Goal: Transaction & Acquisition: Download file/media

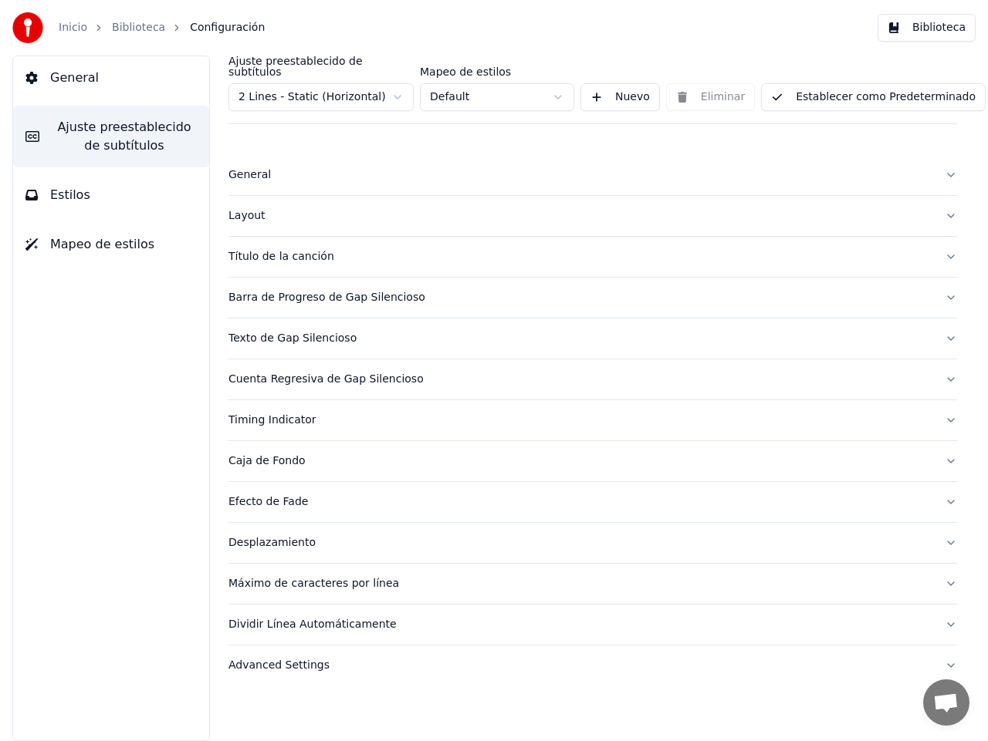
click at [400, 86] on html "Inicio Biblioteca Configuración Biblioteca General Ajuste preestablecido de sub…" at bounding box center [494, 370] width 988 height 741
click at [83, 185] on button "Estilos" at bounding box center [111, 195] width 196 height 43
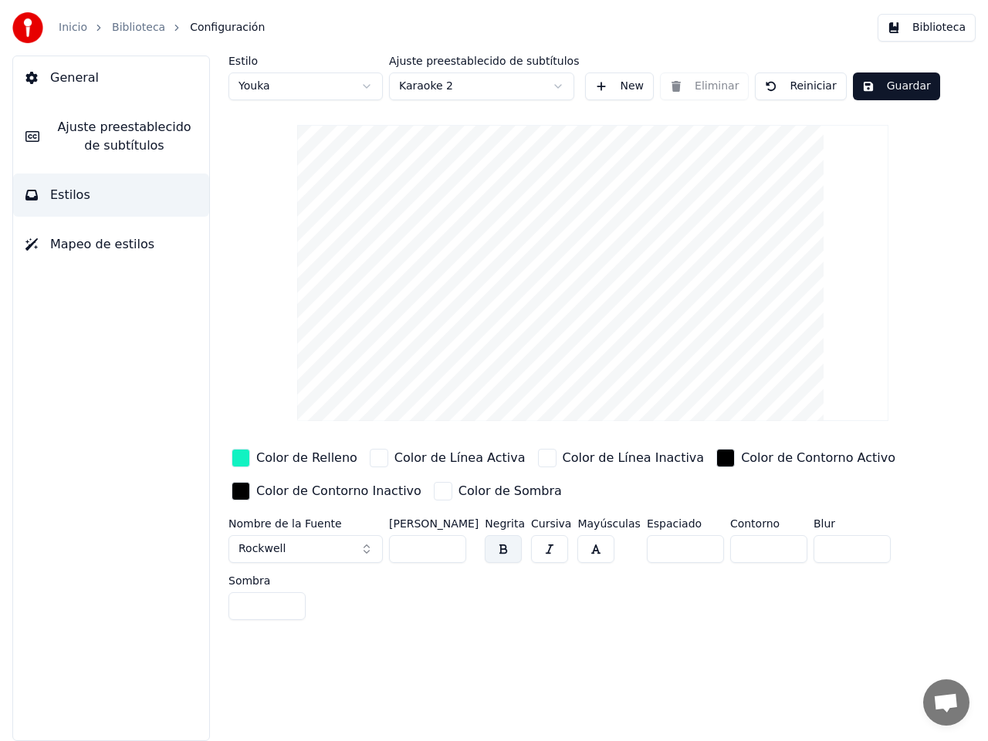
click at [367, 83] on html "Inicio Biblioteca Configuración Biblioteca General Ajuste preestablecido de sub…" at bounding box center [494, 370] width 988 height 741
type input "**"
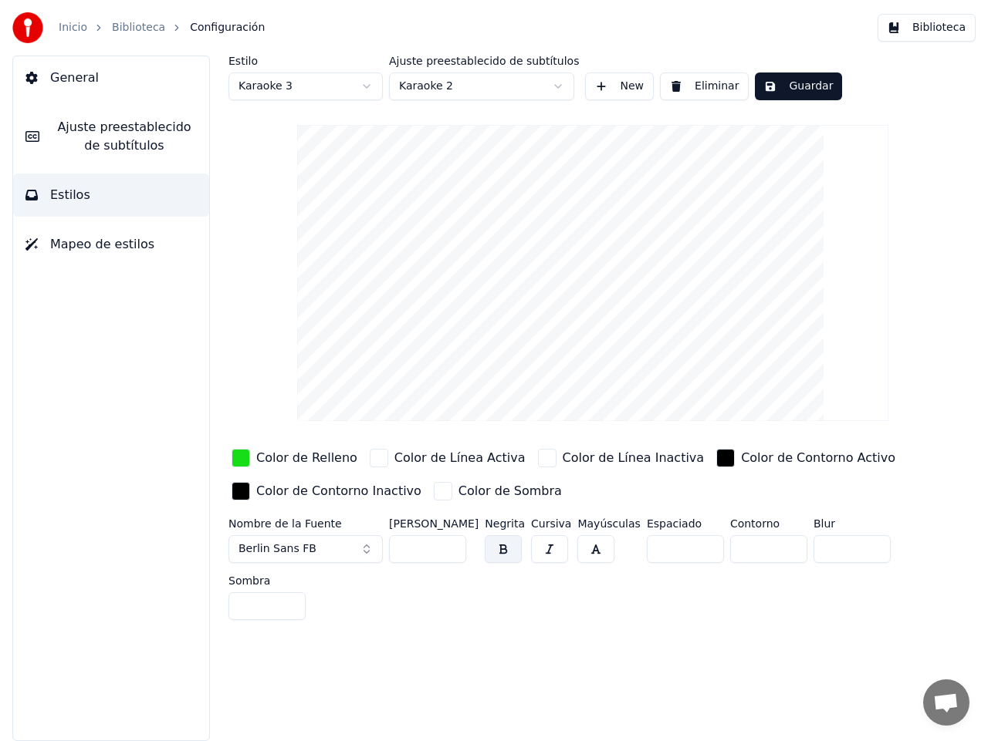
click at [538, 465] on div "button" at bounding box center [547, 458] width 19 height 19
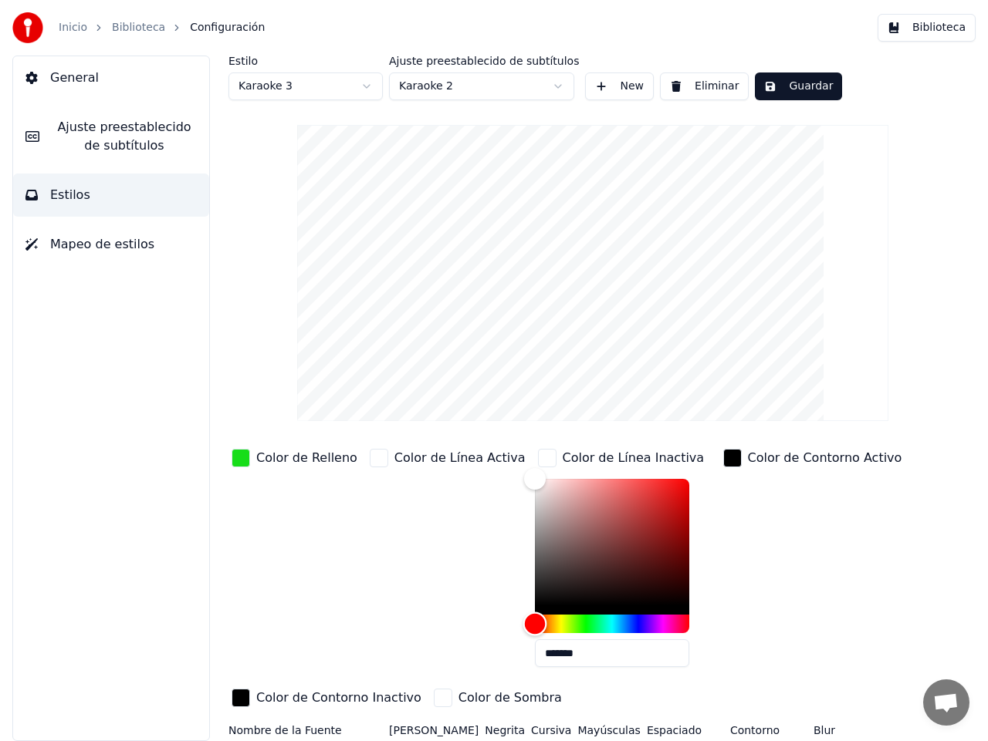
click at [536, 623] on div "Hue" at bounding box center [612, 624] width 154 height 19
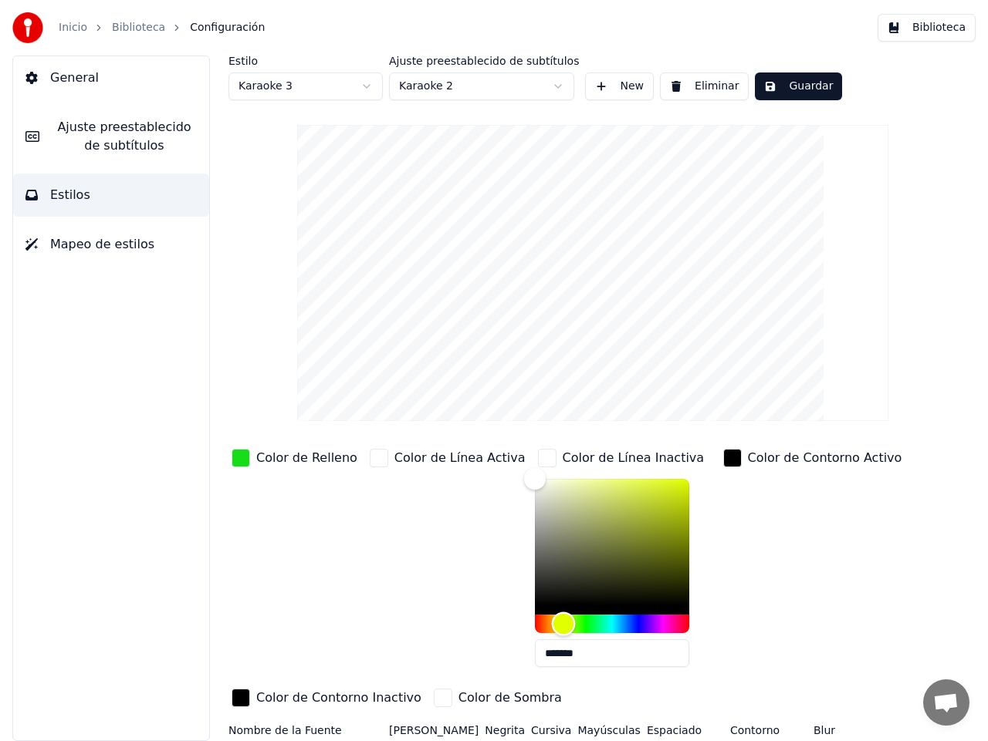
click at [551, 620] on div "Hue" at bounding box center [563, 625] width 24 height 24
click at [641, 485] on div "Color" at bounding box center [612, 542] width 154 height 127
click at [665, 488] on div "Color" at bounding box center [677, 490] width 24 height 24
click at [550, 623] on div "Hue" at bounding box center [562, 625] width 24 height 24
click at [663, 495] on div "Color" at bounding box center [675, 496] width 24 height 24
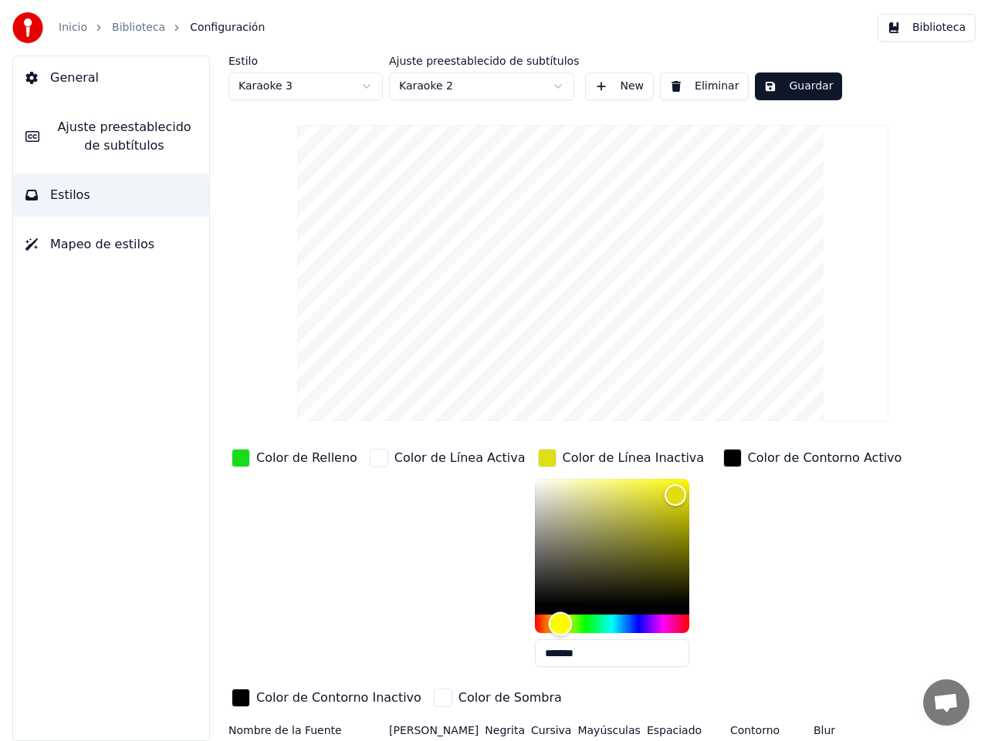
click at [548, 618] on div "Hue" at bounding box center [560, 625] width 24 height 24
drag, startPoint x: 646, startPoint y: 494, endPoint x: 623, endPoint y: 488, distance: 23.0
click at [642, 488] on div "Color" at bounding box center [654, 490] width 24 height 24
click at [547, 620] on div "Hue" at bounding box center [559, 625] width 24 height 24
type input "*******"
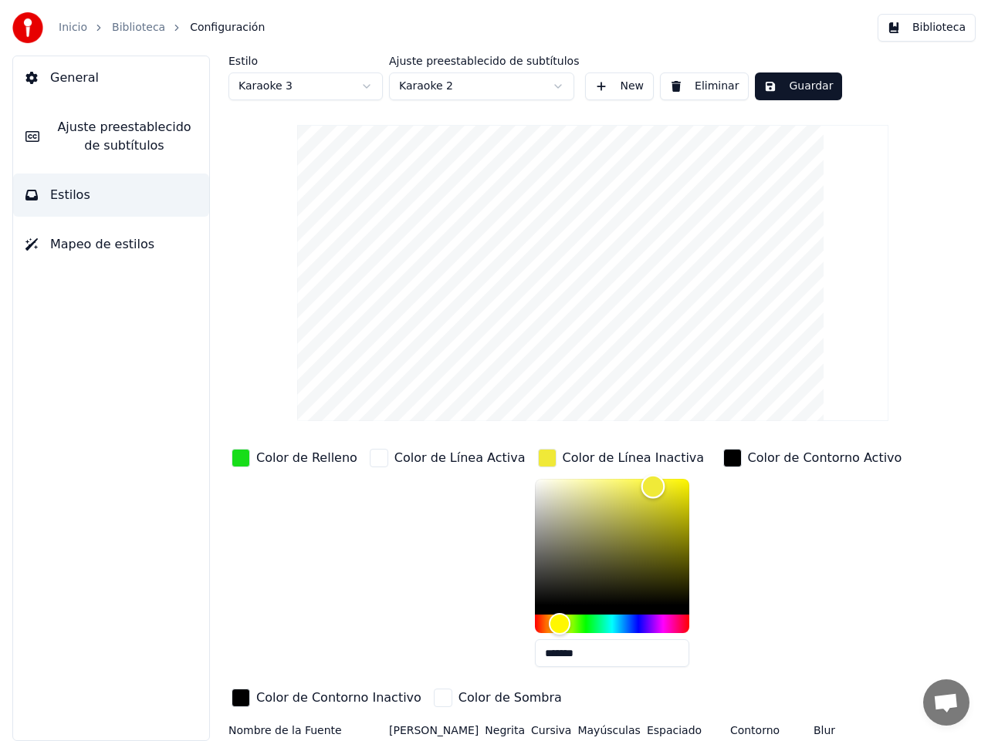
click at [640, 486] on div "Color" at bounding box center [652, 487] width 24 height 24
click at [559, 81] on html "Inicio Biblioteca Configuración Biblioteca General Ajuste preestablecido de sub…" at bounding box center [494, 370] width 988 height 741
click at [909, 214] on html "Inicio Biblioteca Configuración Biblioteca General Ajuste preestablecido de sub…" at bounding box center [494, 370] width 988 height 741
click at [616, 87] on button "New" at bounding box center [619, 87] width 69 height 28
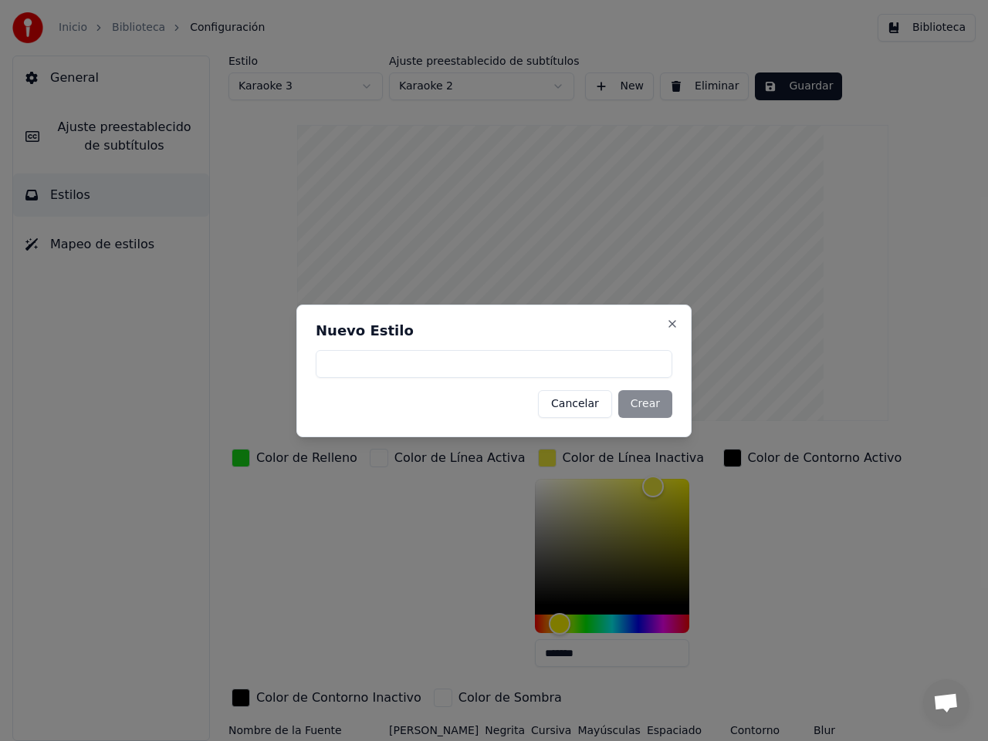
click at [414, 364] on input at bounding box center [494, 364] width 356 height 28
type input "*********"
click at [647, 399] on button "Crear" at bounding box center [645, 404] width 54 height 28
type input "**"
type input "*******"
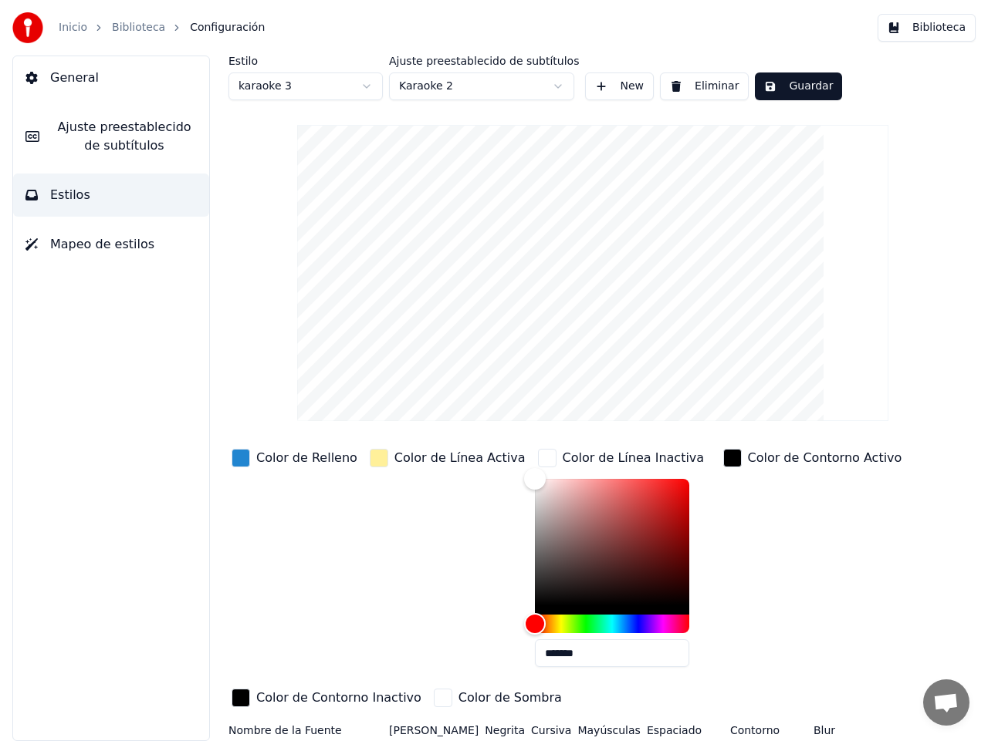
click at [367, 88] on html "Inicio Biblioteca Configuración Biblioteca General Ajuste preestablecido de sub…" at bounding box center [494, 370] width 988 height 741
click at [699, 90] on button "Eliminar" at bounding box center [704, 87] width 89 height 28
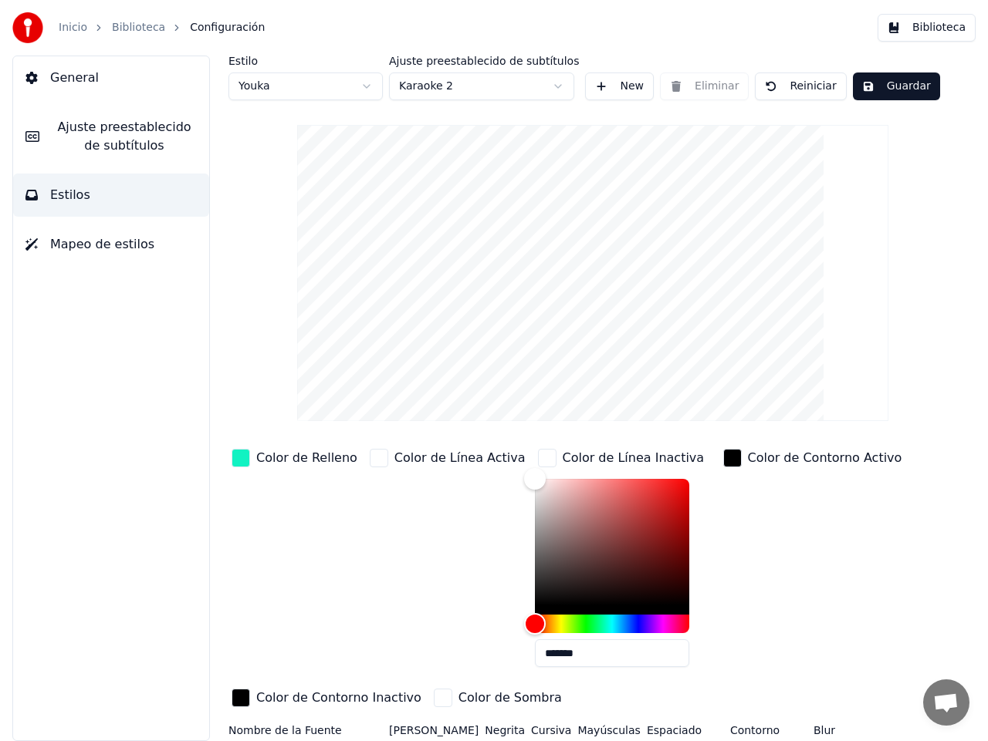
click at [368, 82] on html "Inicio Biblioteca Configuración Biblioteca General Ajuste preestablecido de sub…" at bounding box center [494, 370] width 988 height 741
type input "**"
type input "*******"
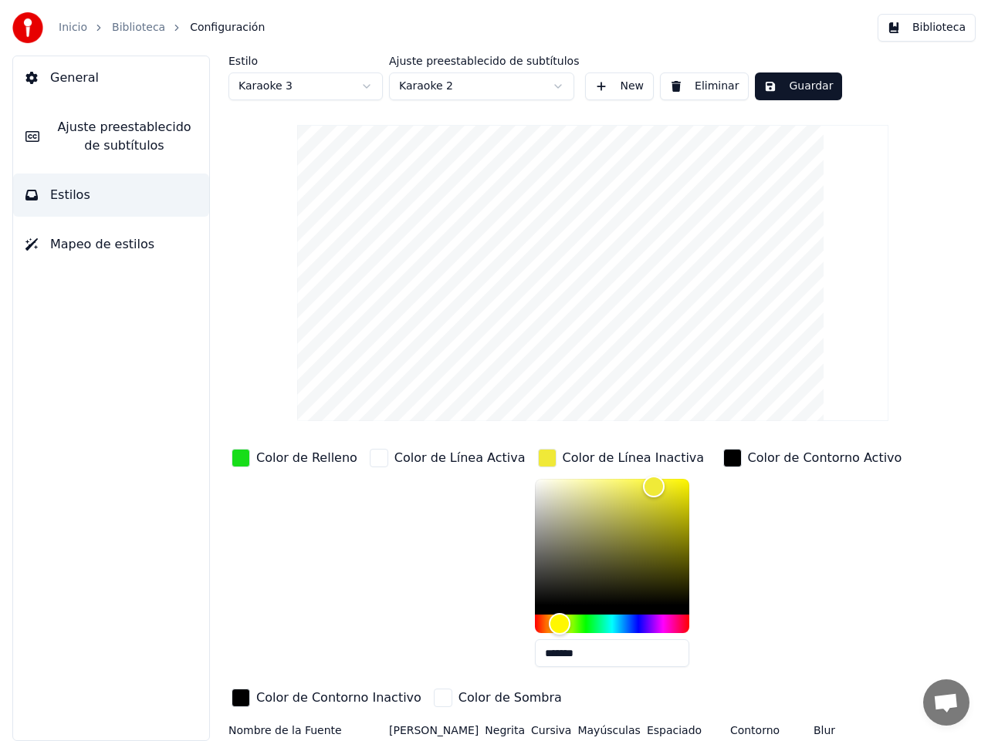
click at [801, 90] on button "Guardar" at bounding box center [798, 87] width 87 height 28
click at [370, 87] on html "Inicio Biblioteca Configuración Biblioteca General Ajuste preestablecido de sub…" at bounding box center [494, 370] width 988 height 741
type input "**"
type input "*****"
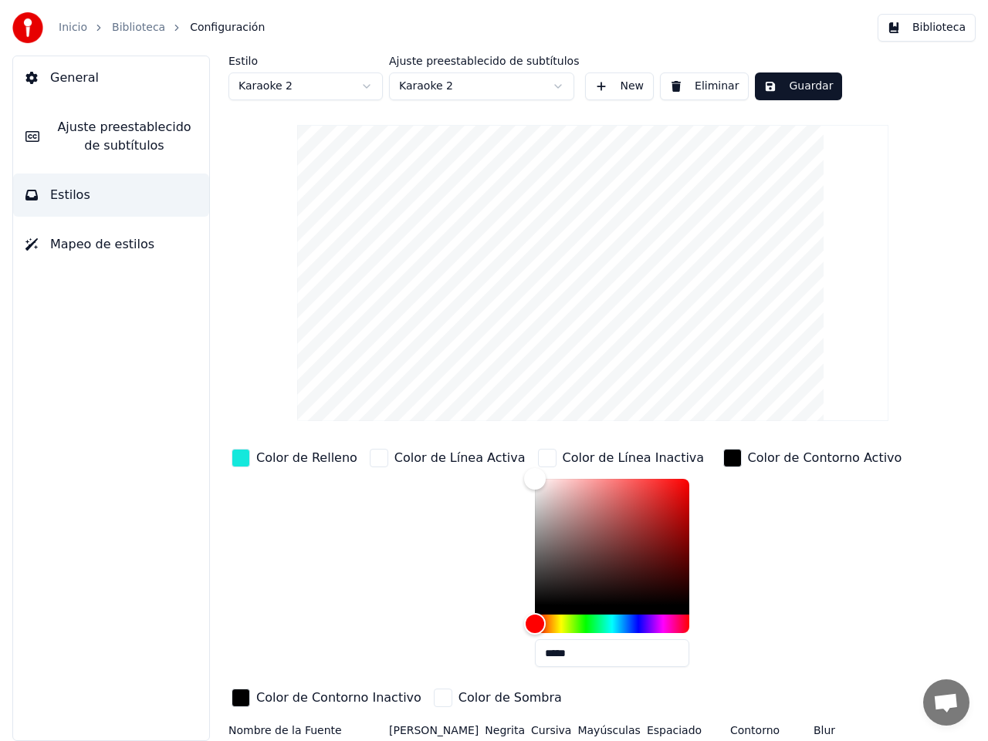
click at [562, 458] on div "Color de Línea Inactiva" at bounding box center [633, 458] width 142 height 19
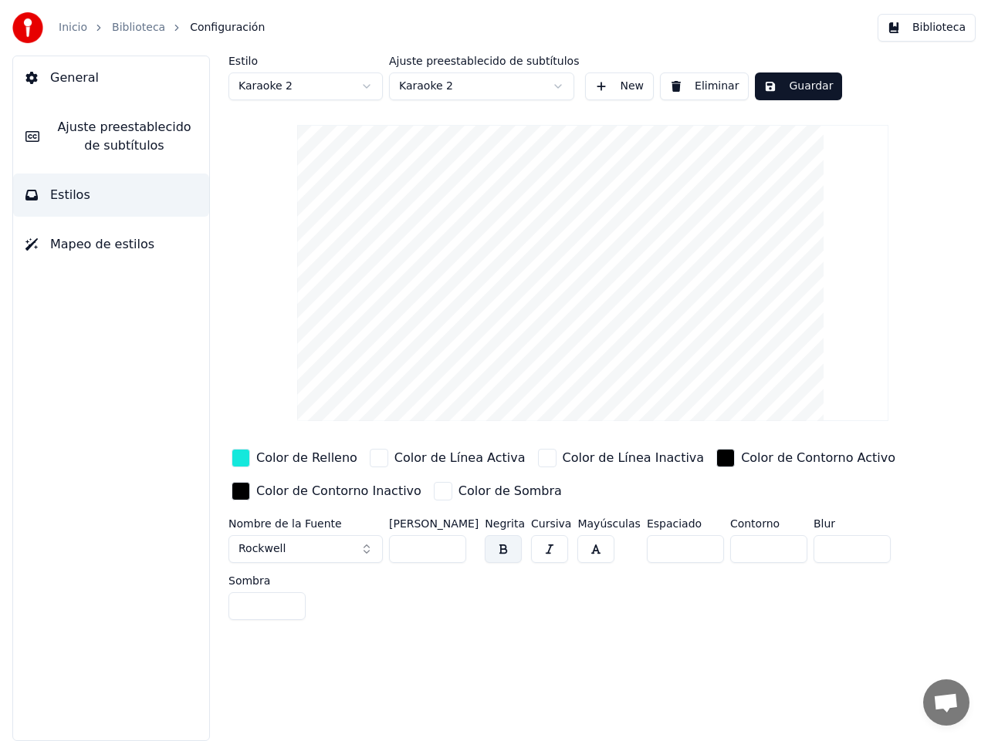
click at [538, 461] on div "button" at bounding box center [547, 458] width 19 height 19
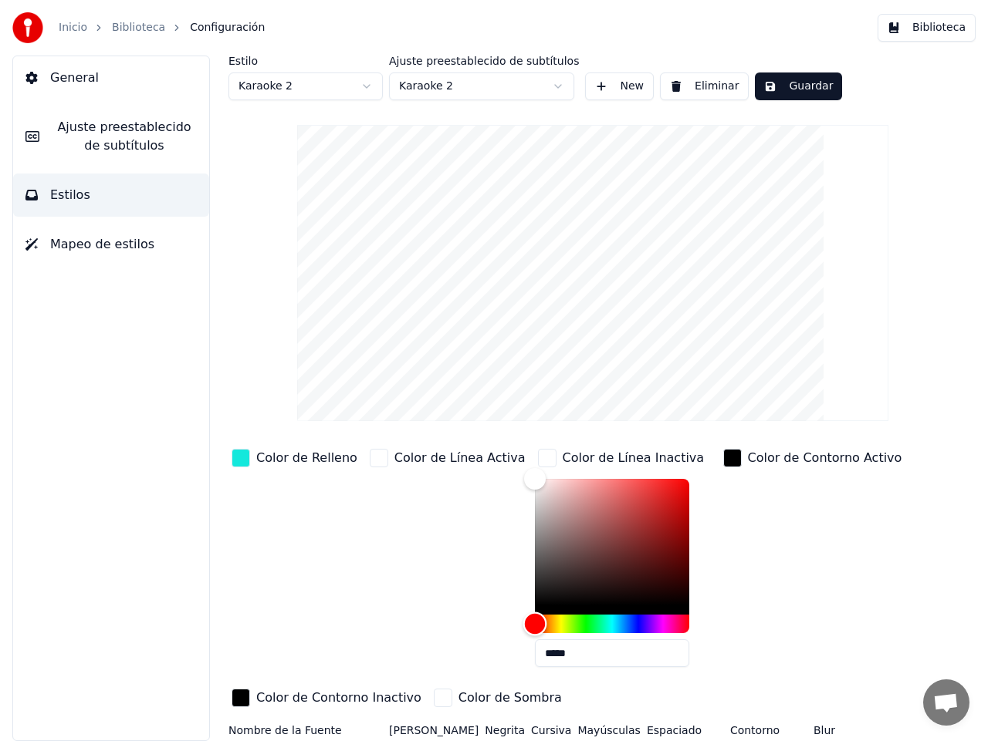
click at [631, 622] on div "Hue" at bounding box center [612, 624] width 154 height 19
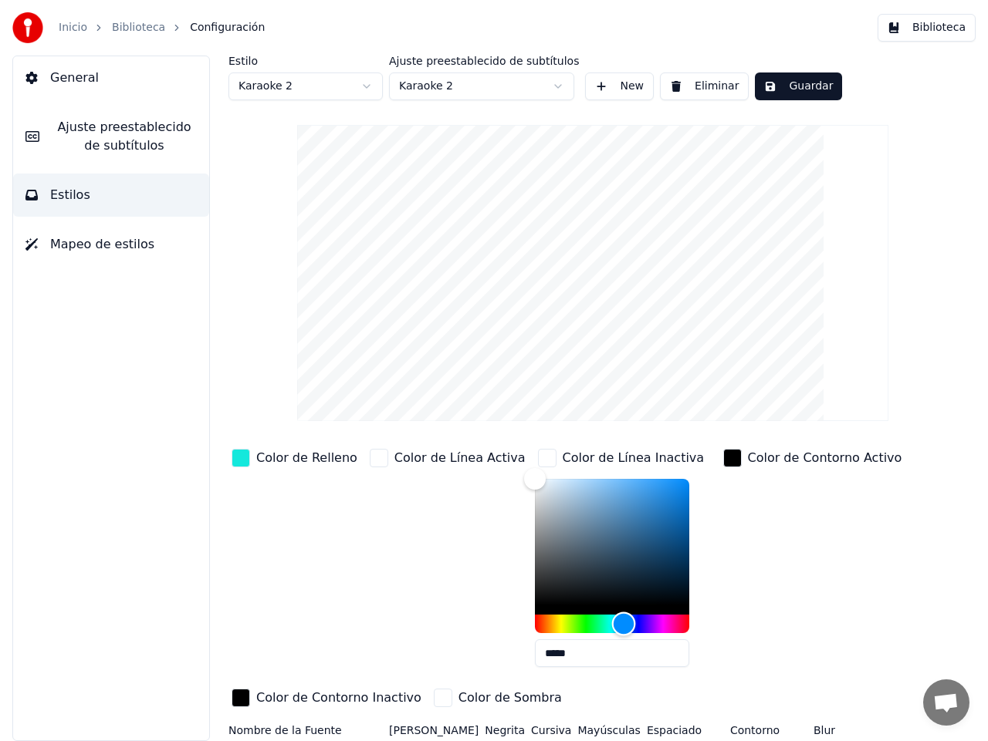
click at [593, 620] on div "Hue" at bounding box center [612, 624] width 154 height 19
click at [551, 621] on div "Hue" at bounding box center [612, 624] width 154 height 19
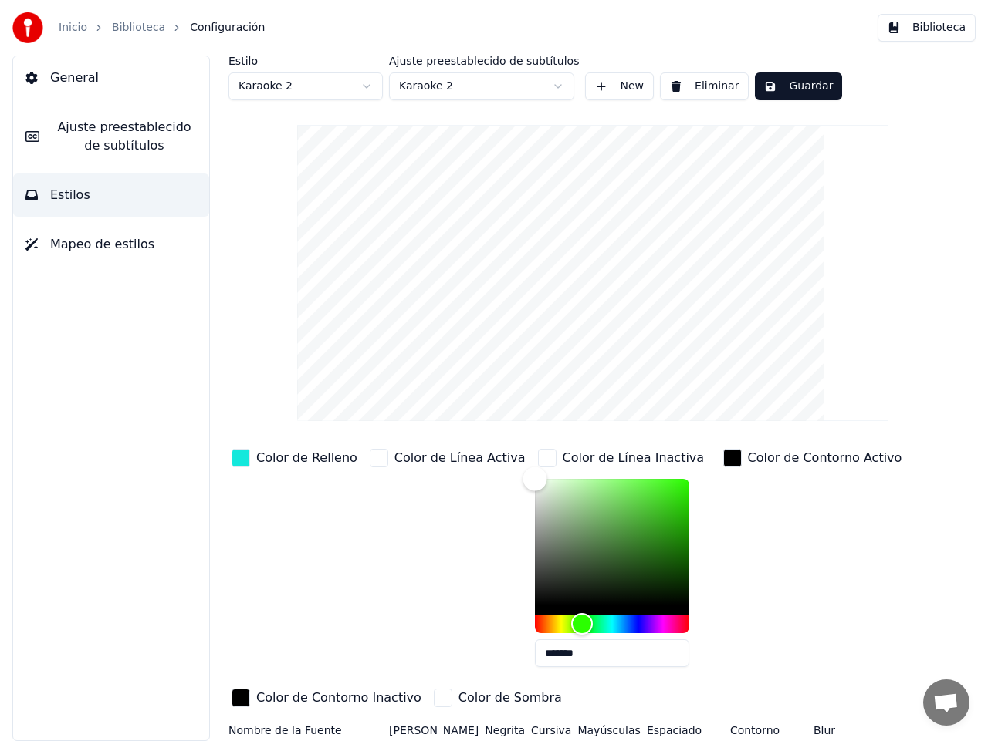
click at [644, 537] on div "Color" at bounding box center [612, 542] width 154 height 127
drag, startPoint x: 644, startPoint y: 537, endPoint x: 651, endPoint y: 515, distance: 22.7
click at [670, 515] on div "Color" at bounding box center [682, 517] width 24 height 24
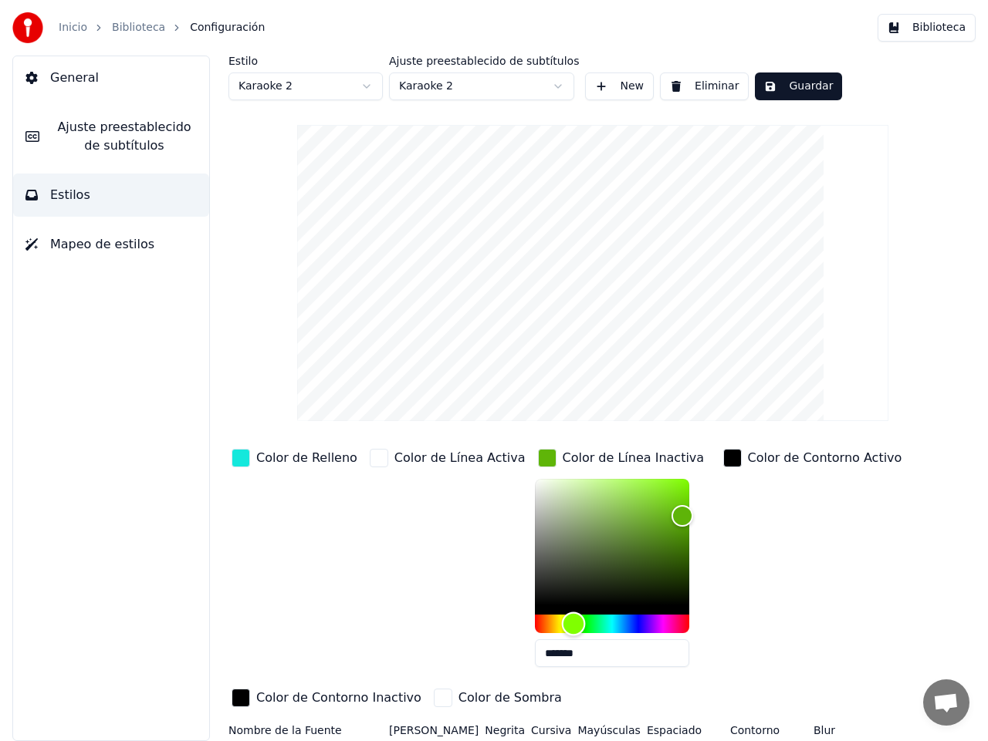
drag, startPoint x: 552, startPoint y: 620, endPoint x: 542, endPoint y: 616, distance: 9.8
click at [561, 616] on div "Hue" at bounding box center [573, 625] width 24 height 24
drag, startPoint x: 653, startPoint y: 514, endPoint x: 641, endPoint y: 500, distance: 18.1
click at [665, 490] on div "Color" at bounding box center [677, 490] width 24 height 24
type input "*******"
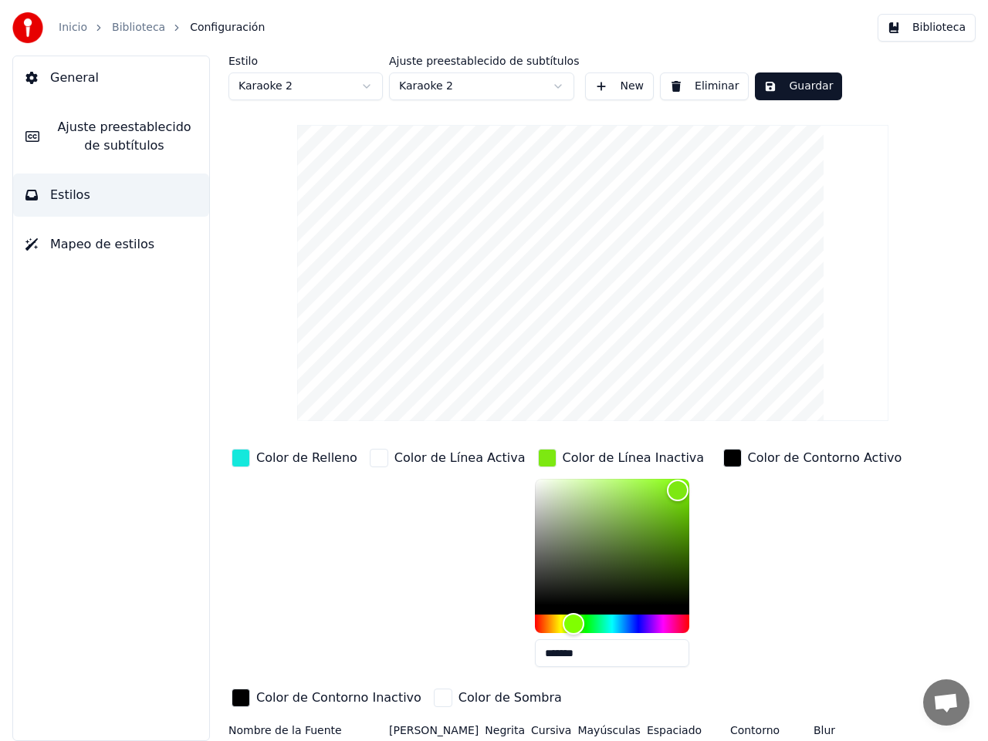
click at [779, 90] on button "Guardar" at bounding box center [798, 87] width 87 height 28
click at [944, 27] on button "Biblioteca" at bounding box center [926, 28] width 98 height 28
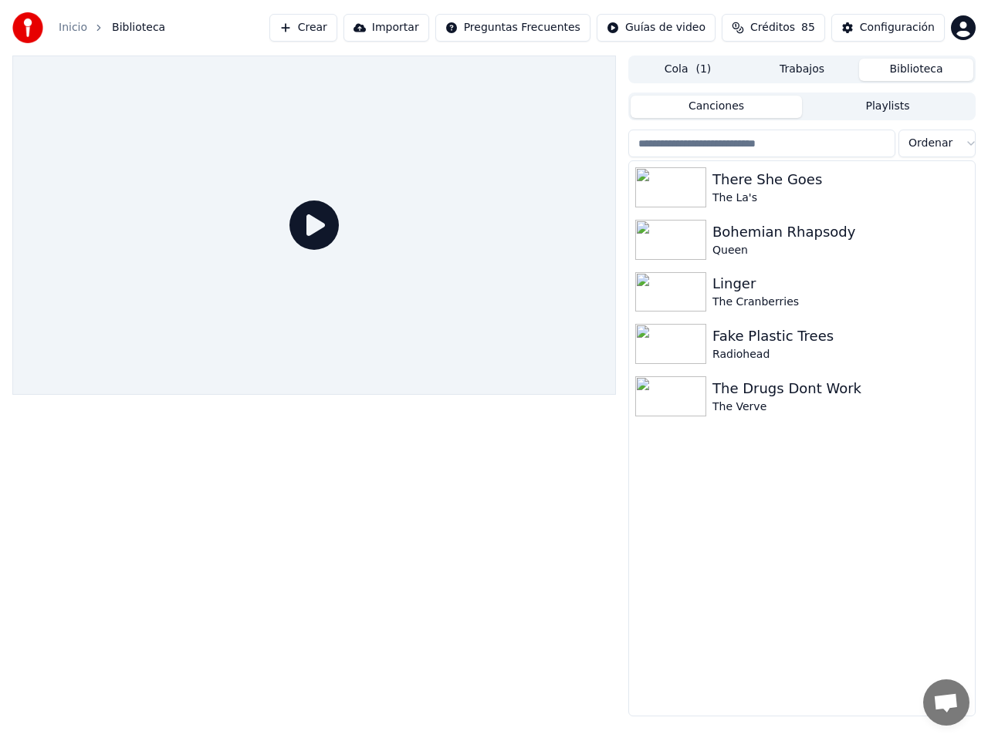
click at [806, 76] on button "Trabajos" at bounding box center [802, 70] width 114 height 22
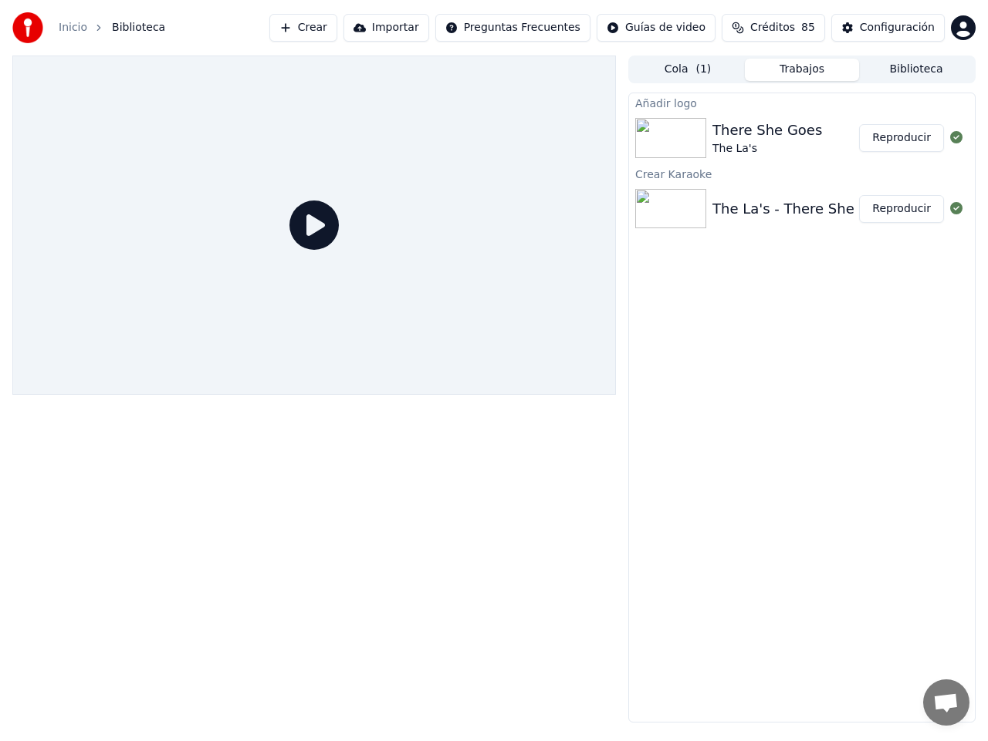
click at [758, 127] on div "There She Goes" at bounding box center [767, 131] width 110 height 22
click at [312, 228] on icon at bounding box center [313, 225] width 49 height 49
click at [904, 137] on button "Reproducir" at bounding box center [901, 138] width 85 height 28
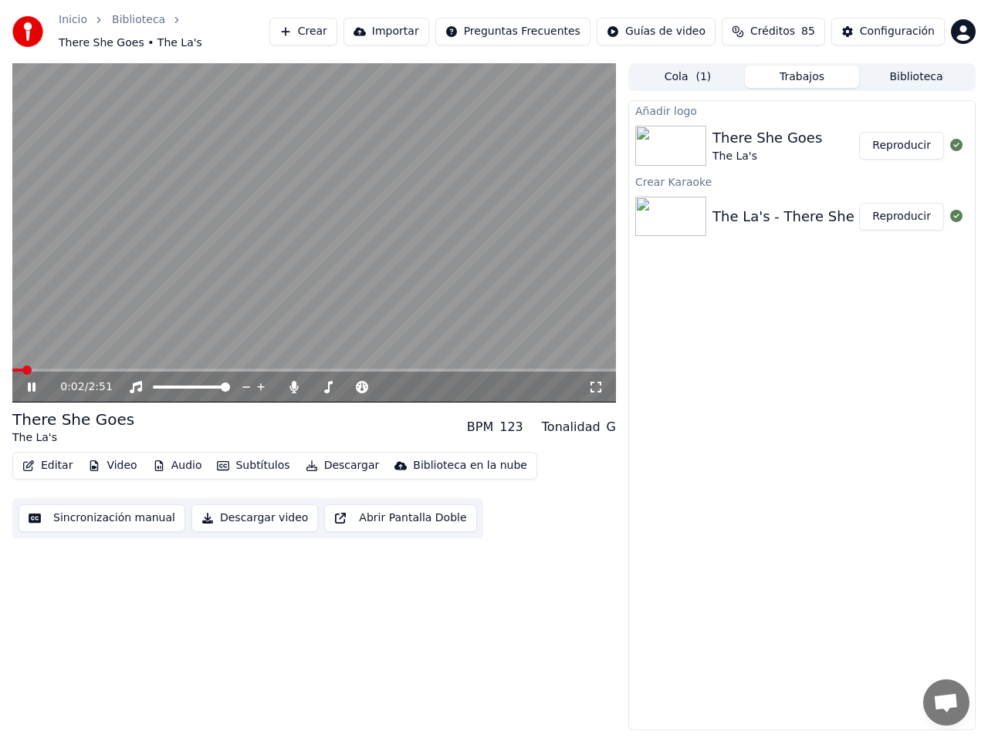
click at [27, 381] on icon at bounding box center [42, 387] width 35 height 12
click at [910, 136] on button "Reproducir" at bounding box center [901, 146] width 85 height 28
click at [29, 383] on icon at bounding box center [32, 387] width 8 height 9
click at [52, 461] on button "Editar" at bounding box center [47, 466] width 62 height 22
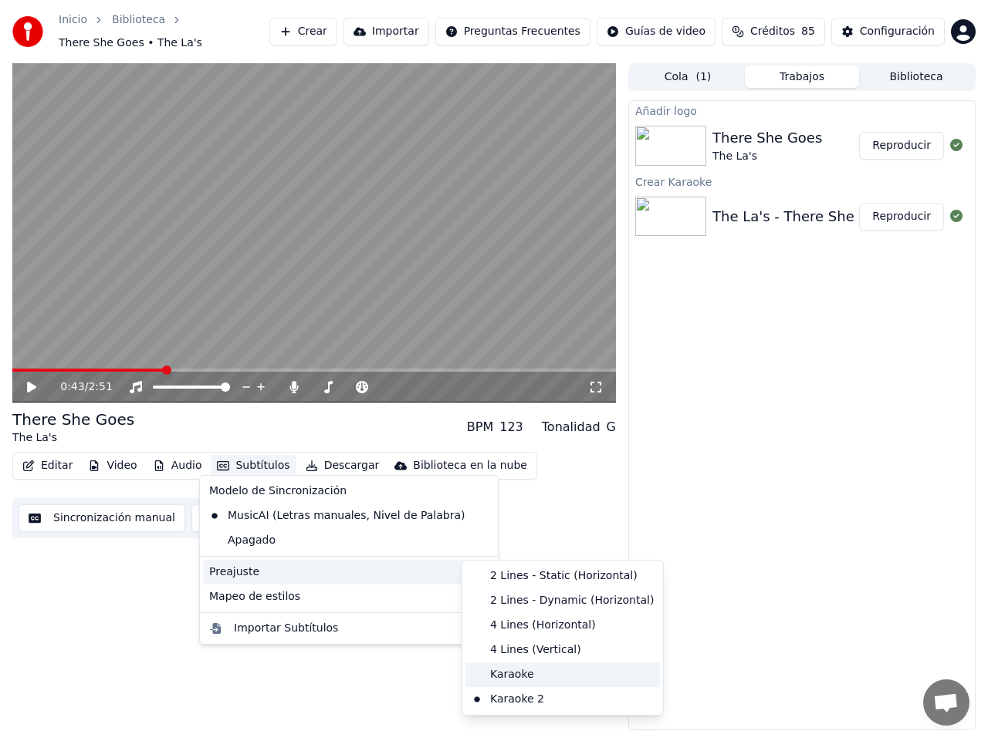
click at [529, 674] on div "Karaoke" at bounding box center [562, 675] width 194 height 25
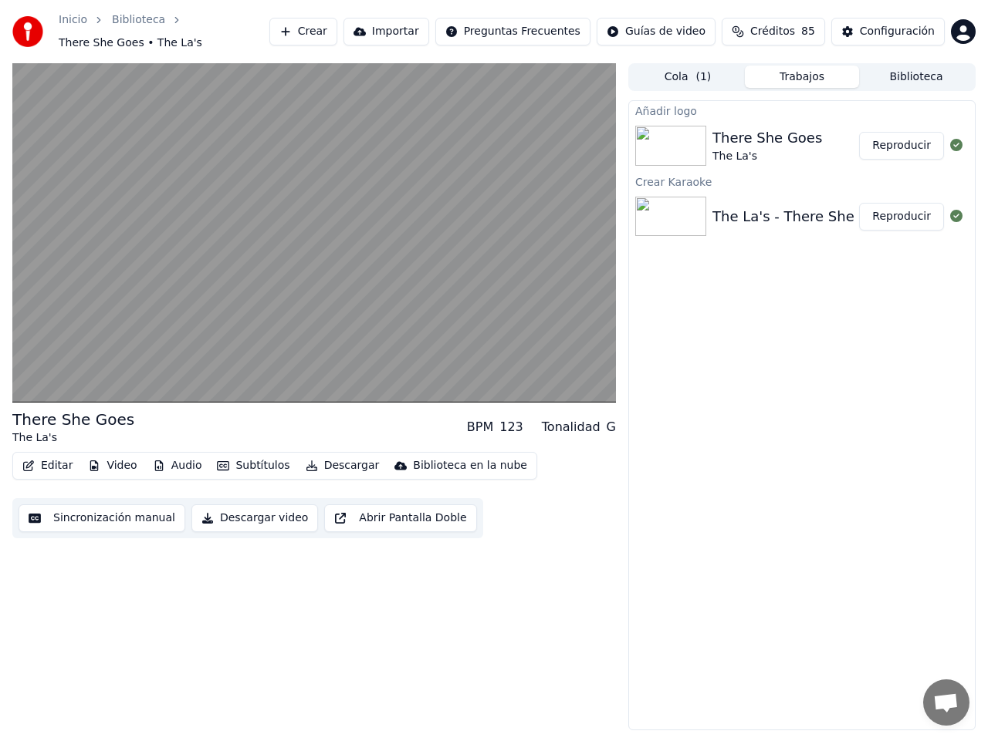
click at [168, 460] on button "Audio" at bounding box center [178, 466] width 62 height 22
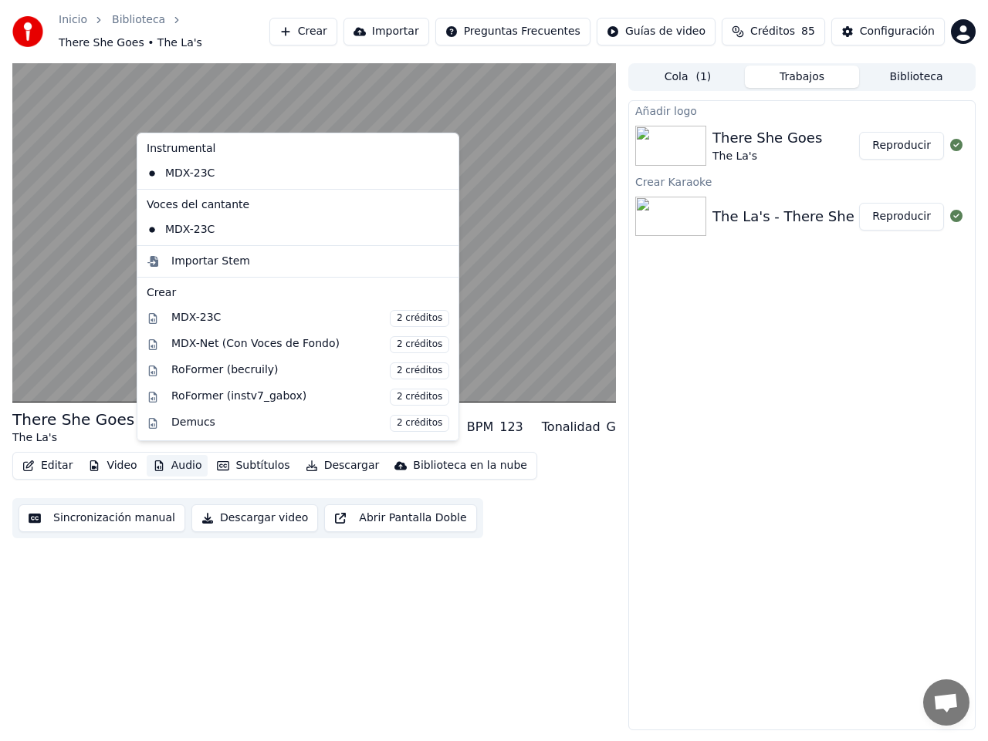
click at [168, 460] on button "Audio" at bounding box center [178, 466] width 62 height 22
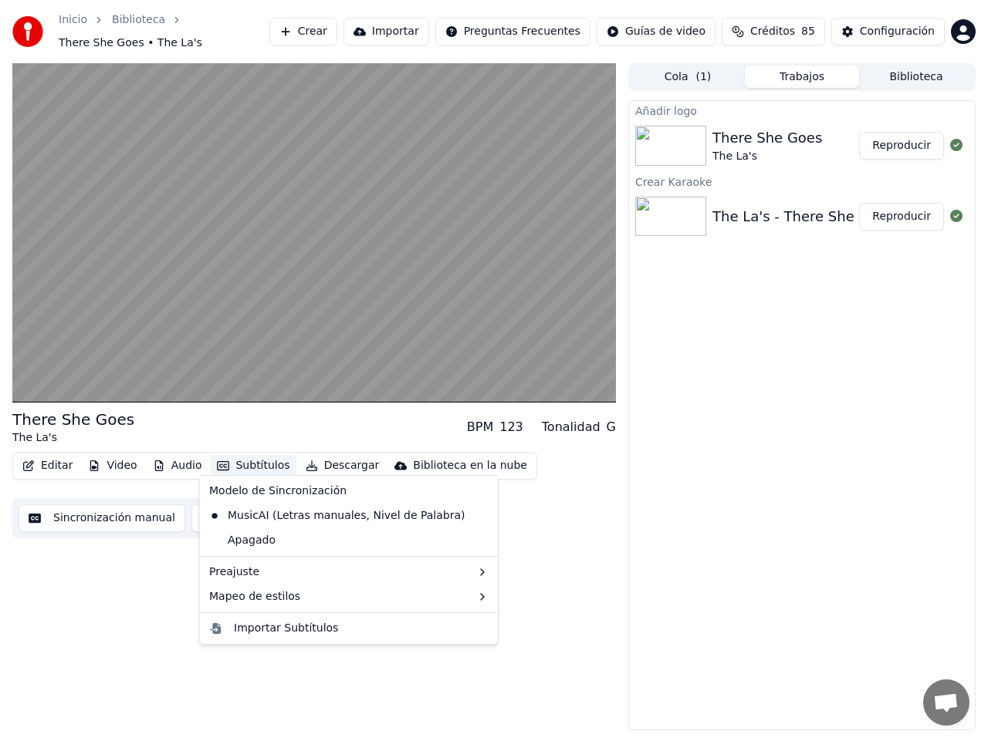
click at [244, 461] on button "Subtítulos" at bounding box center [253, 466] width 85 height 22
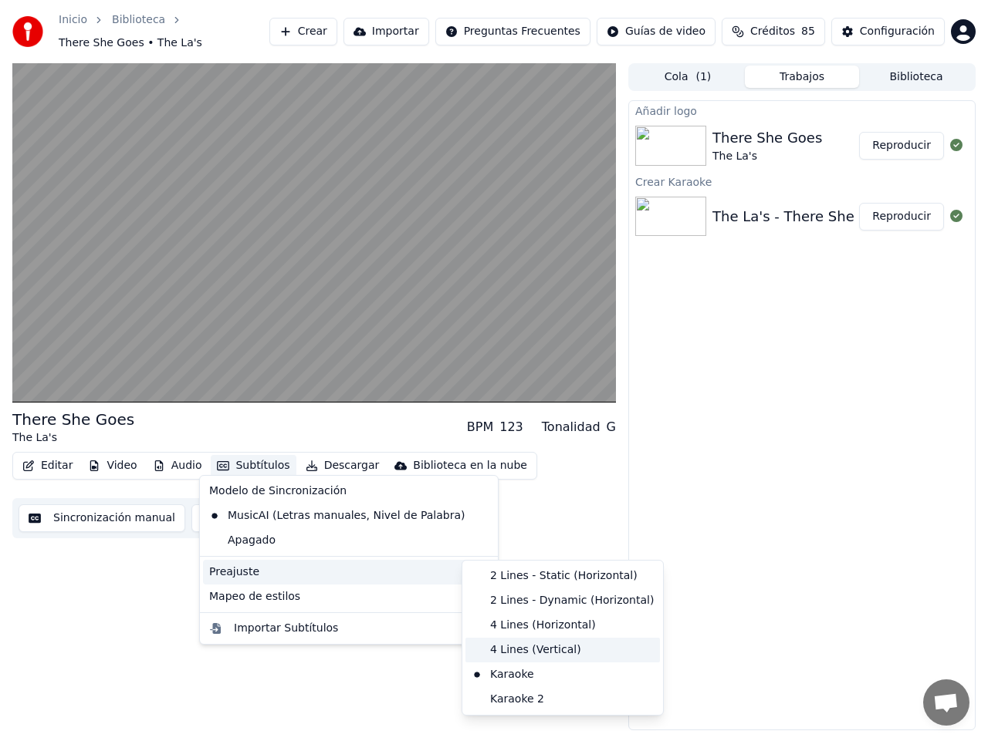
click at [544, 651] on div "4 Lines (Vertical)" at bounding box center [562, 650] width 194 height 25
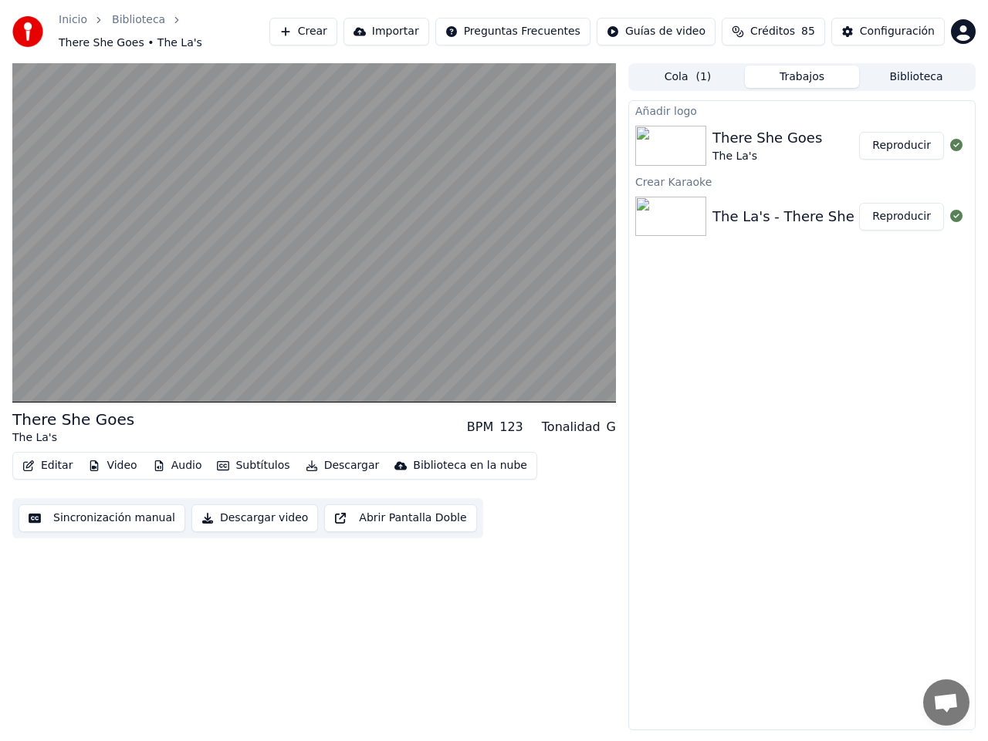
click at [242, 458] on button "Subtítulos" at bounding box center [253, 466] width 85 height 22
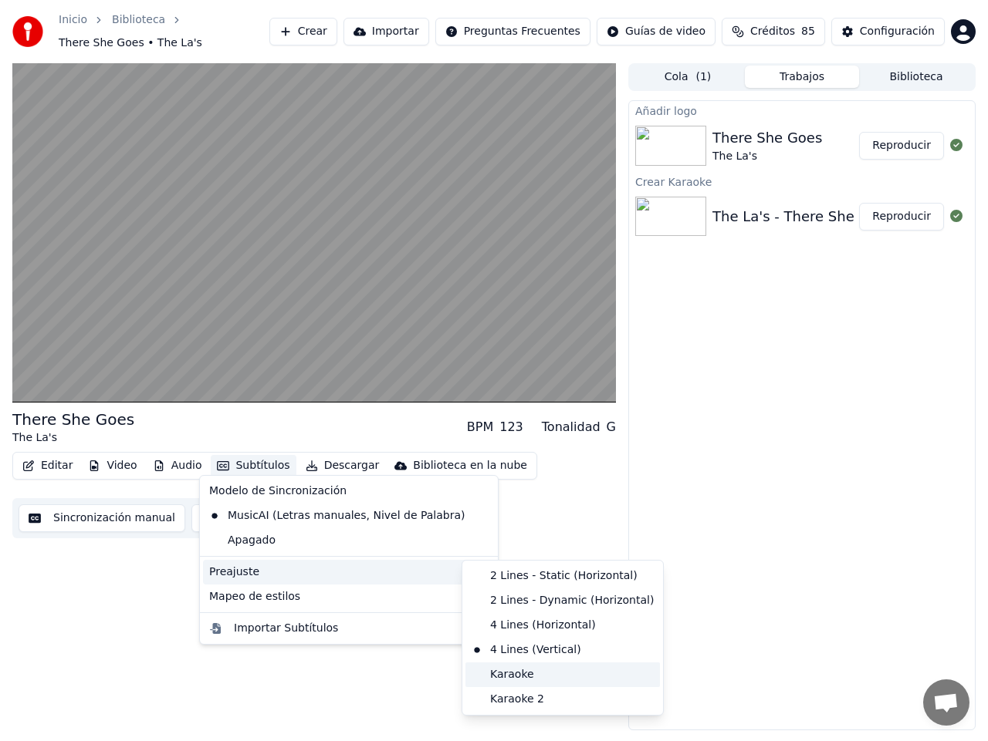
click at [518, 673] on div "Karaoke" at bounding box center [562, 675] width 194 height 25
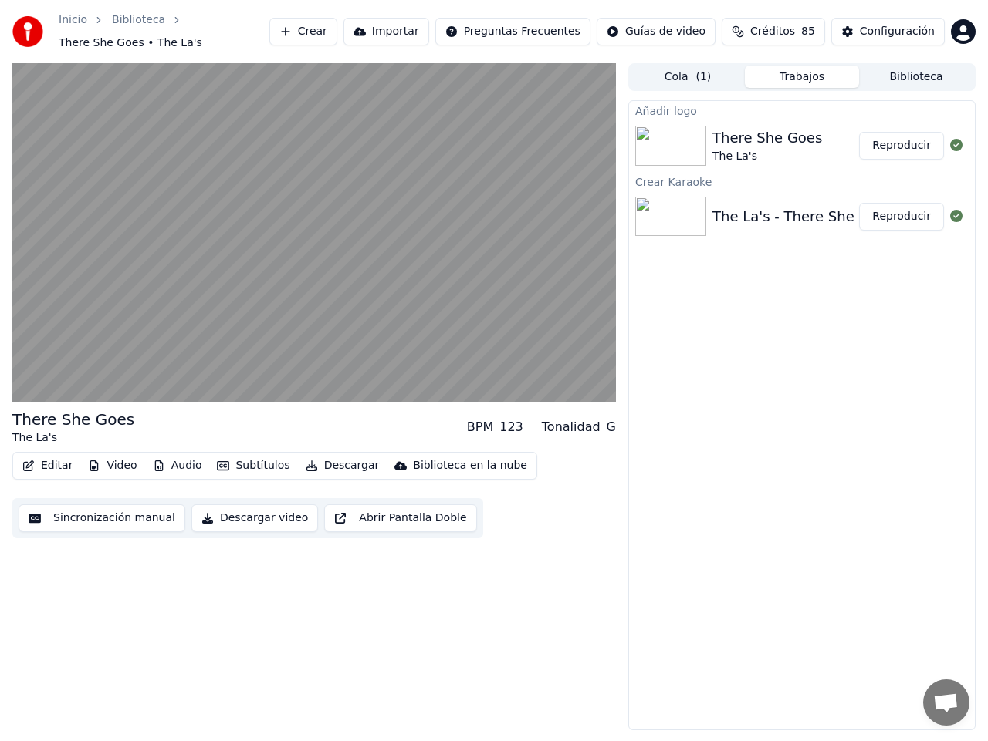
click at [249, 460] on button "Subtítulos" at bounding box center [253, 466] width 85 height 22
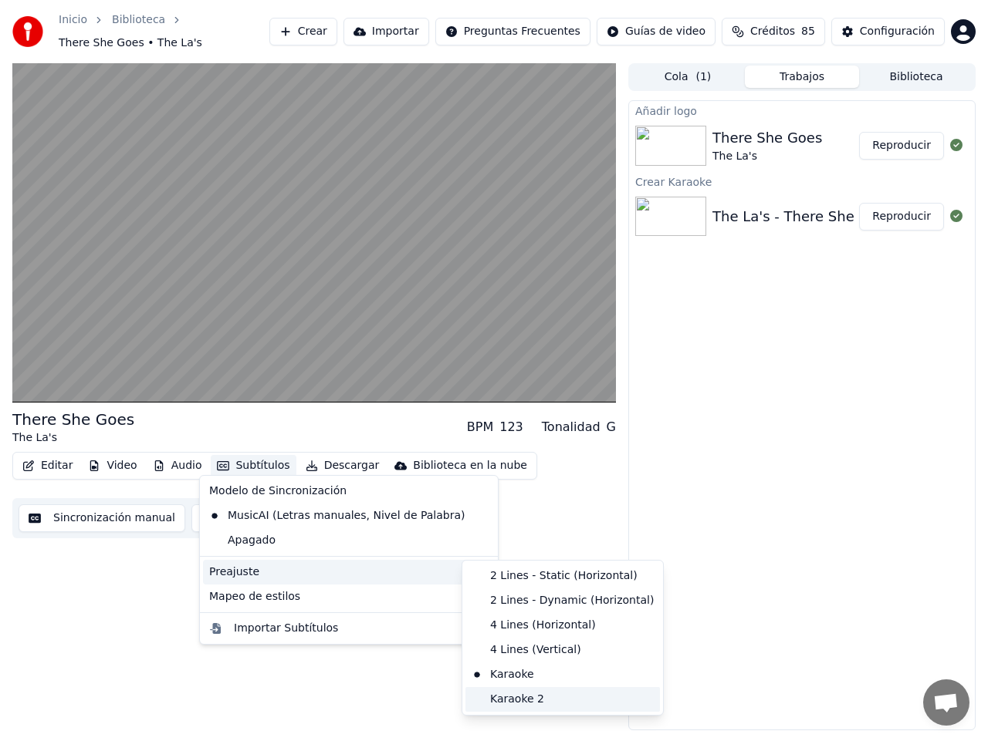
click at [528, 700] on div "Karaoke 2" at bounding box center [562, 699] width 194 height 25
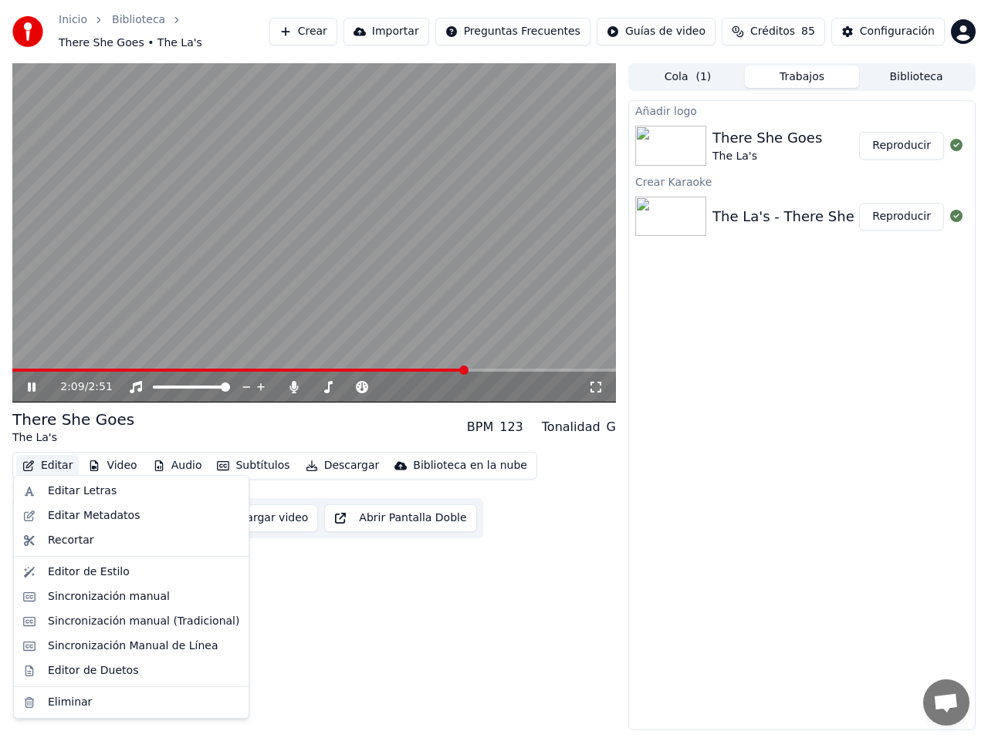
click at [45, 459] on button "Editar" at bounding box center [47, 466] width 62 height 22
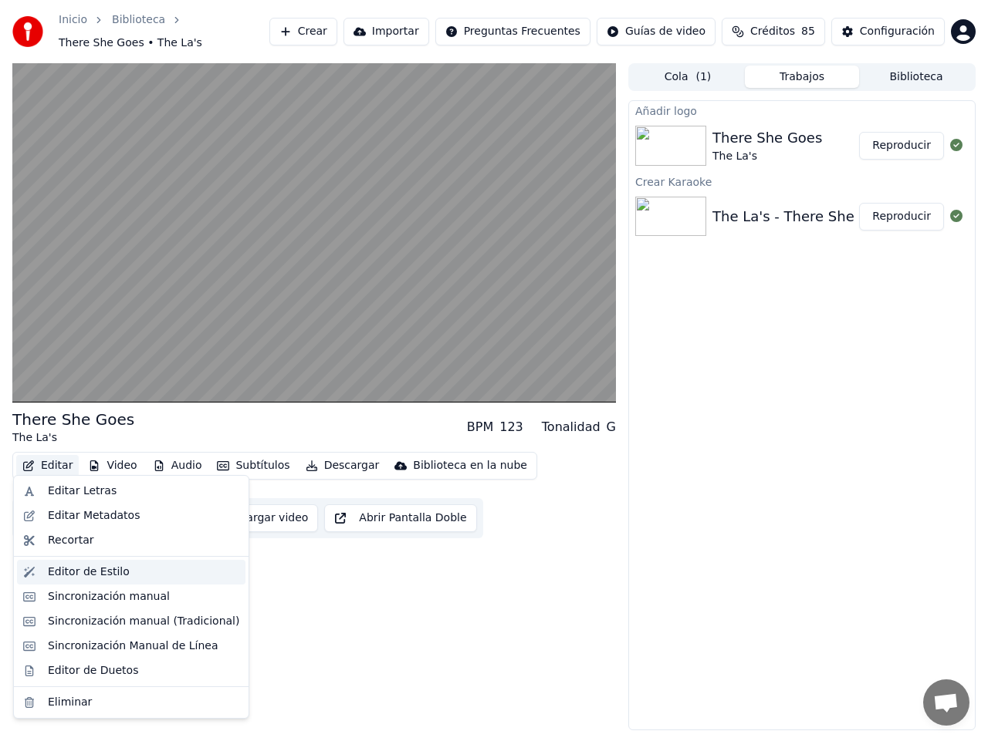
click at [85, 569] on div "Editor de Estilo" at bounding box center [89, 572] width 82 height 15
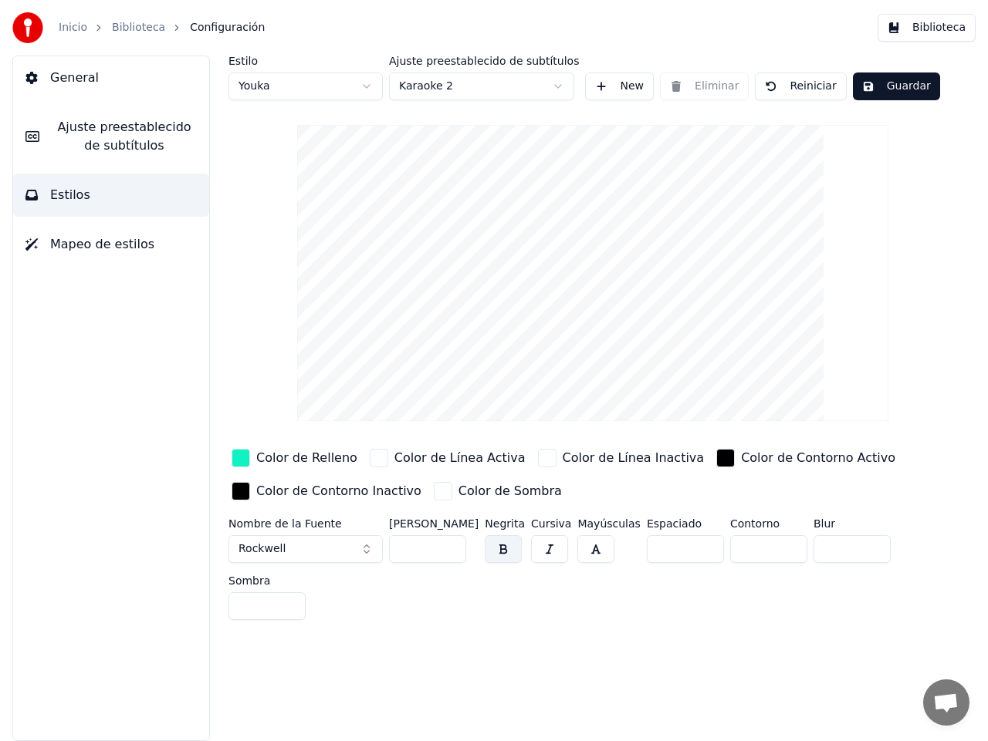
click at [559, 83] on html "Inicio Biblioteca Configuración Biblioteca General Ajuste preestablecido de sub…" at bounding box center [494, 370] width 988 height 741
click at [368, 87] on html "Inicio Biblioteca Configuración Biblioteca General Ajuste preestablecido de sub…" at bounding box center [494, 370] width 988 height 741
type input "**"
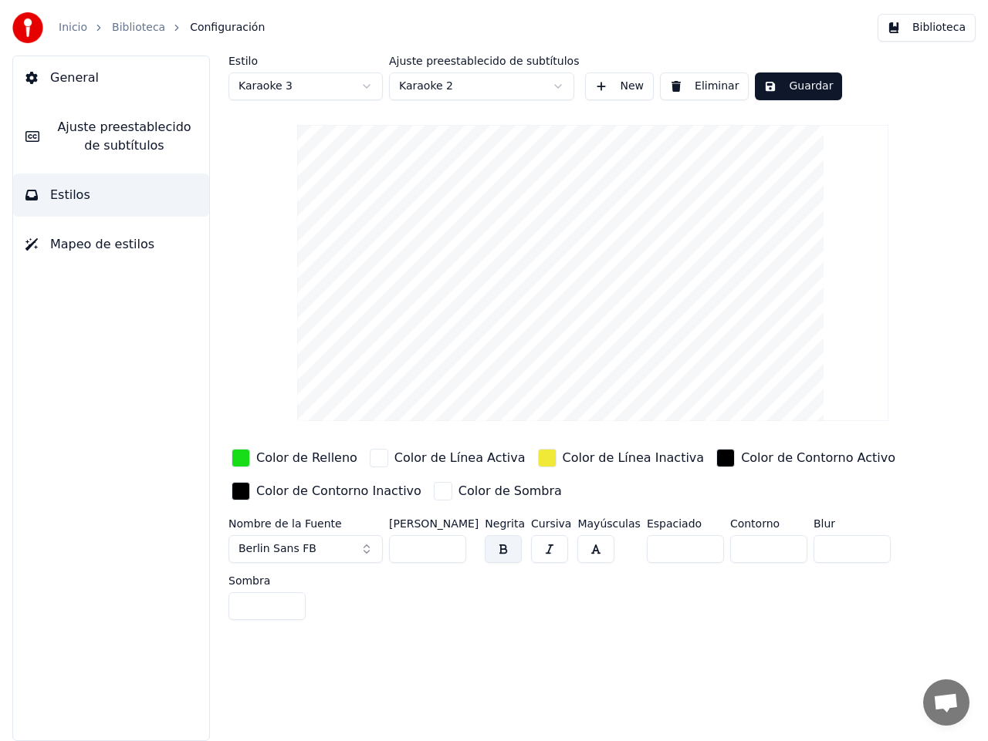
click at [800, 87] on button "Guardar" at bounding box center [798, 87] width 87 height 28
click at [800, 87] on button "Hecho" at bounding box center [793, 87] width 77 height 28
click at [146, 32] on link "Biblioteca" at bounding box center [138, 27] width 53 height 15
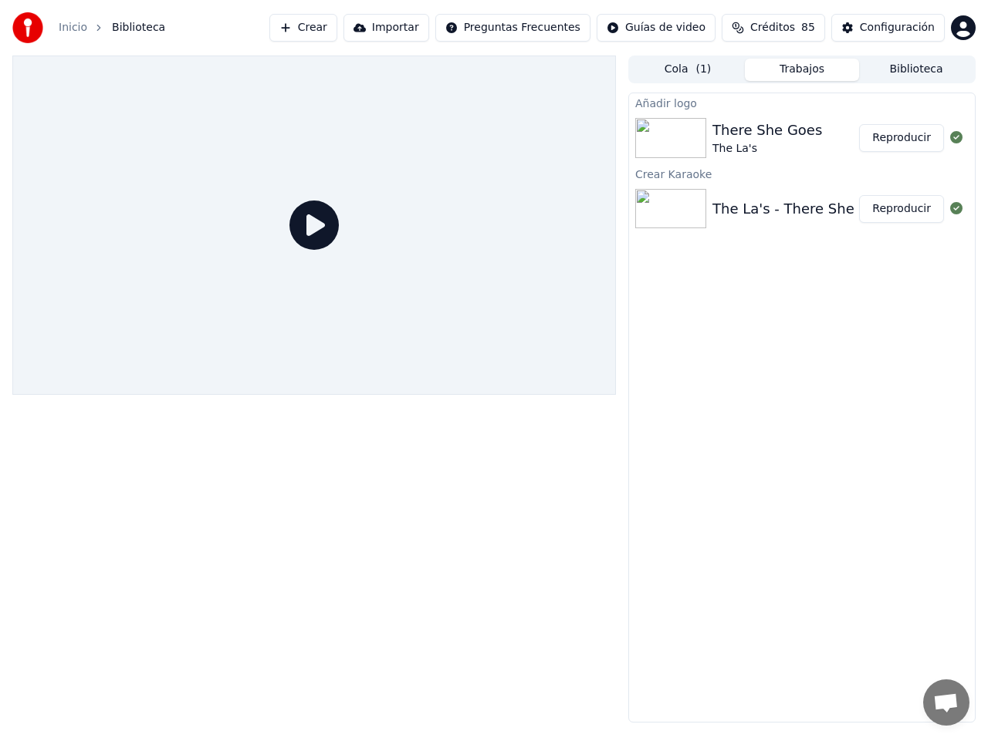
click at [905, 136] on button "Reproducir" at bounding box center [901, 138] width 85 height 28
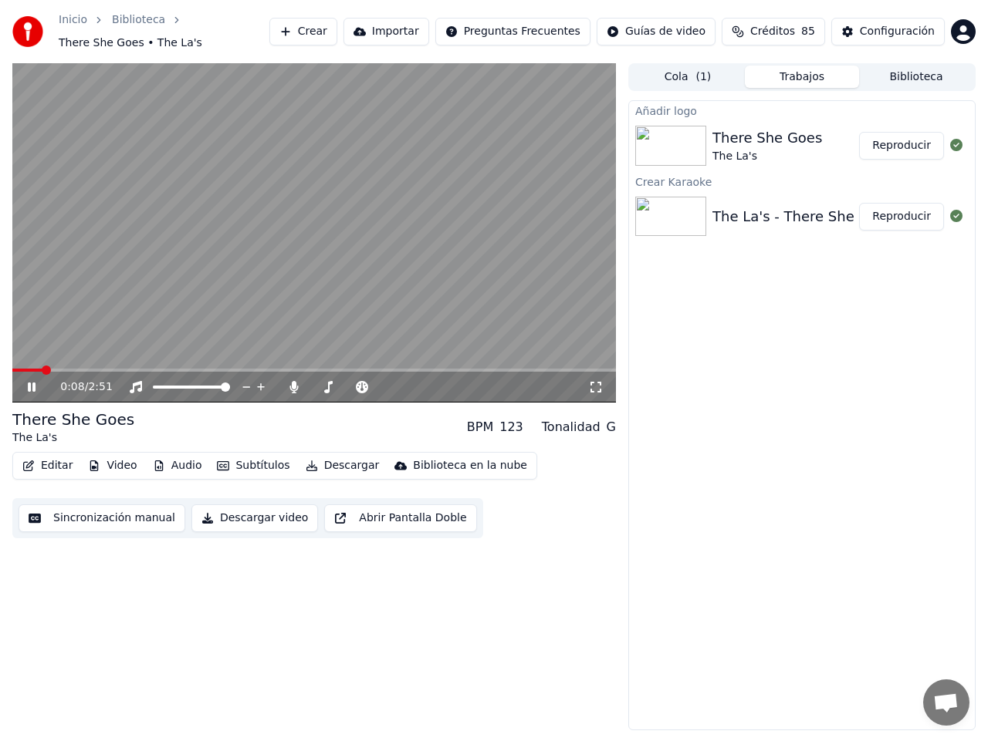
click at [79, 372] on div "0:08 / 2:51" at bounding box center [313, 387] width 603 height 31
click at [98, 369] on span at bounding box center [313, 370] width 603 height 3
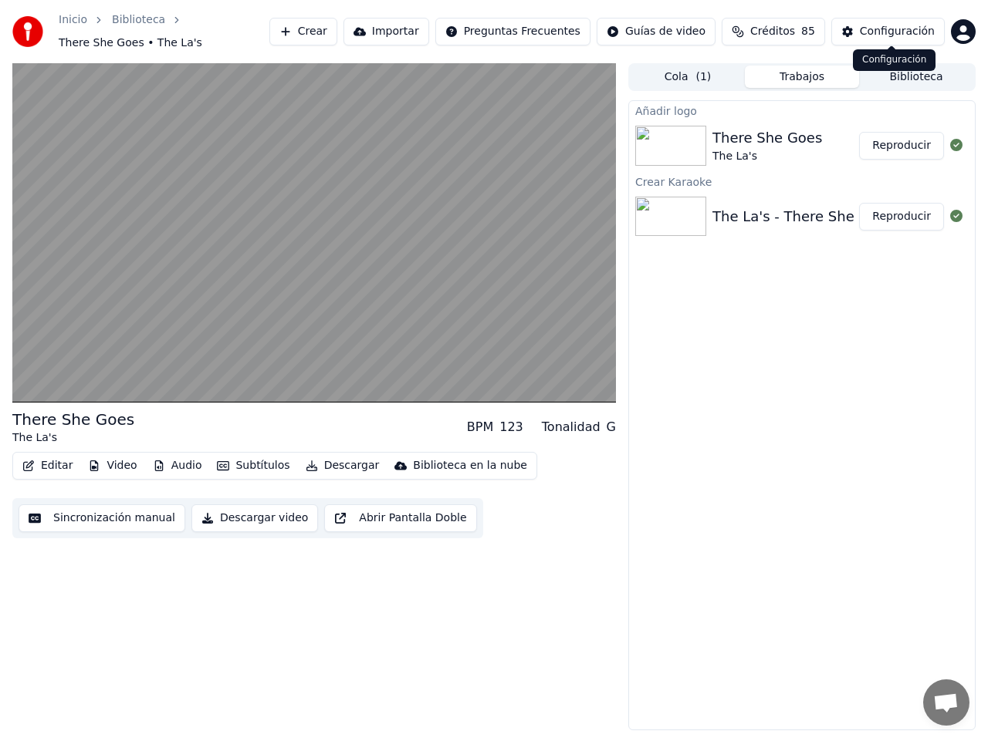
click at [896, 34] on div "Configuración" at bounding box center [897, 31] width 75 height 15
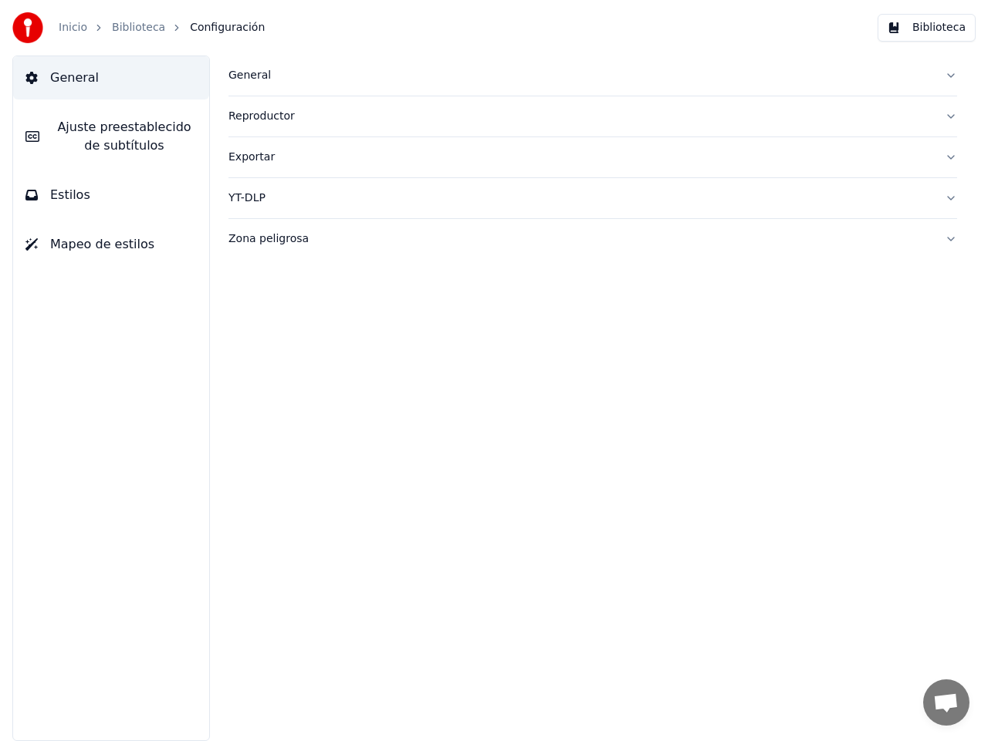
click at [66, 203] on span "Estilos" at bounding box center [70, 195] width 40 height 19
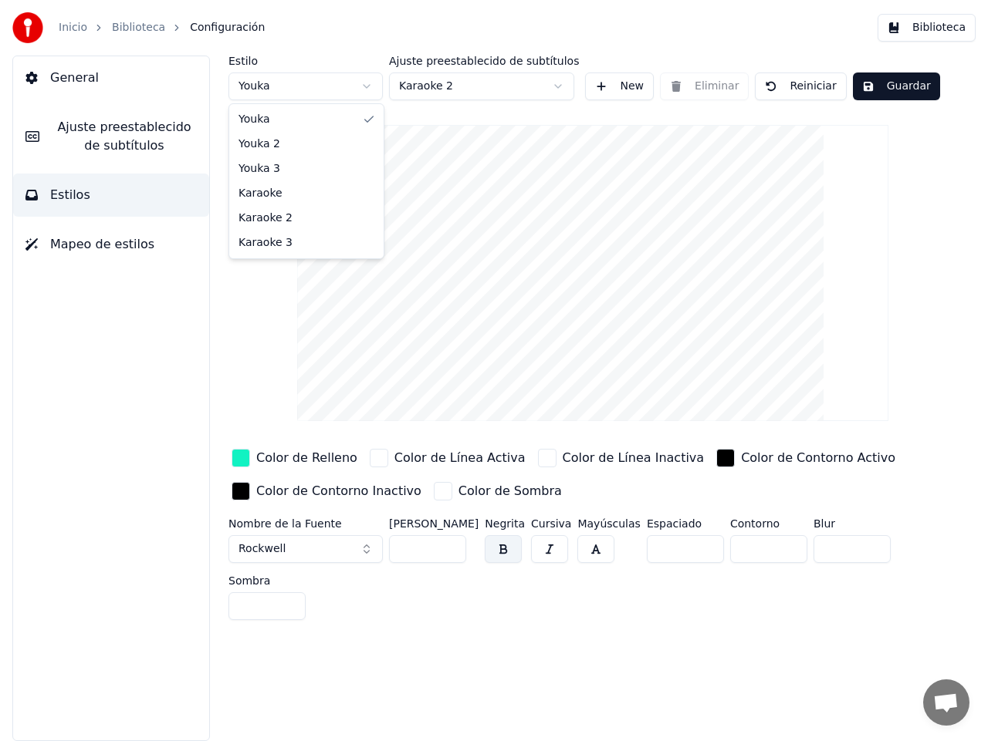
click at [365, 84] on html "Inicio Biblioteca Configuración Biblioteca General Ajuste preestablecido de sub…" at bounding box center [494, 370] width 988 height 741
type input "**"
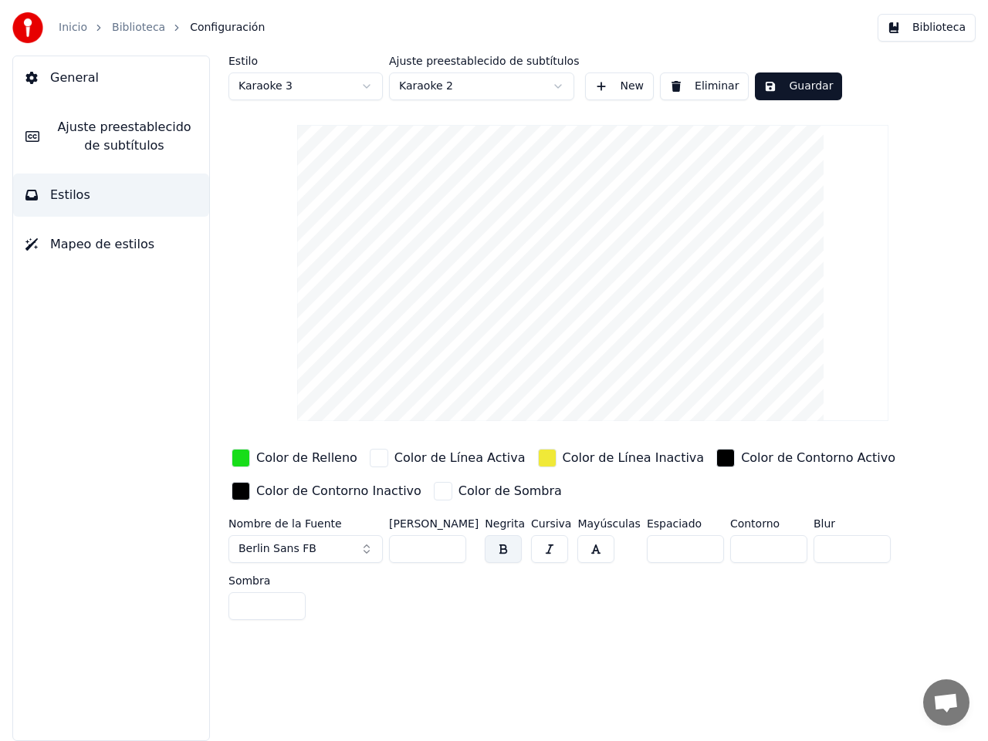
click at [558, 82] on html "Inicio Biblioteca Configuración Biblioteca General Ajuste preestablecido de sub…" at bounding box center [494, 370] width 988 height 741
click at [559, 86] on html "Inicio Biblioteca Configuración Biblioteca General Ajuste preestablecido de sub…" at bounding box center [494, 370] width 988 height 741
click at [768, 87] on button "Guardar" at bounding box center [798, 87] width 87 height 28
click at [145, 134] on span "Ajuste preestablecido de subtítulos" at bounding box center [124, 136] width 145 height 37
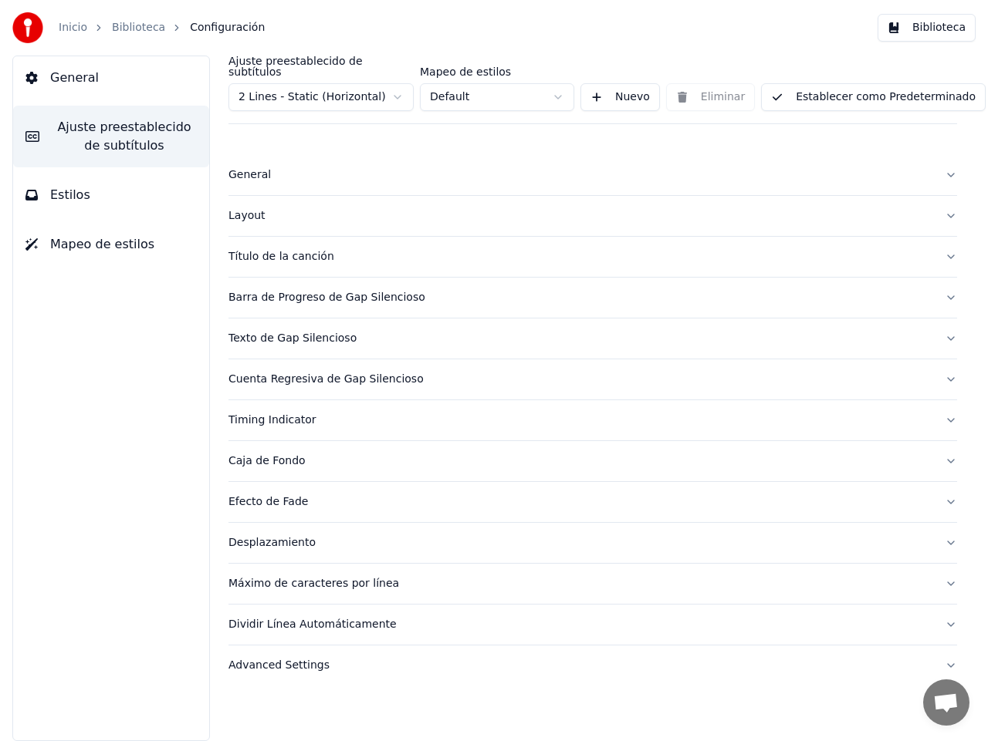
click at [399, 86] on html "Inicio Biblioteca Configuración Biblioteca General Ajuste preestablecido de sub…" at bounding box center [494, 370] width 988 height 741
click at [489, 80] on html "Inicio Biblioteca Configuración Biblioteca General Ajuste preestablecido de sub…" at bounding box center [494, 370] width 988 height 741
click at [402, 80] on html "Inicio Biblioteca Configuración Biblioteca General Ajuste preestablecido de sub…" at bounding box center [494, 370] width 988 height 741
click at [553, 84] on html "Inicio Biblioteca Configuración Biblioteca General Ajuste preestablecido de sub…" at bounding box center [494, 370] width 988 height 741
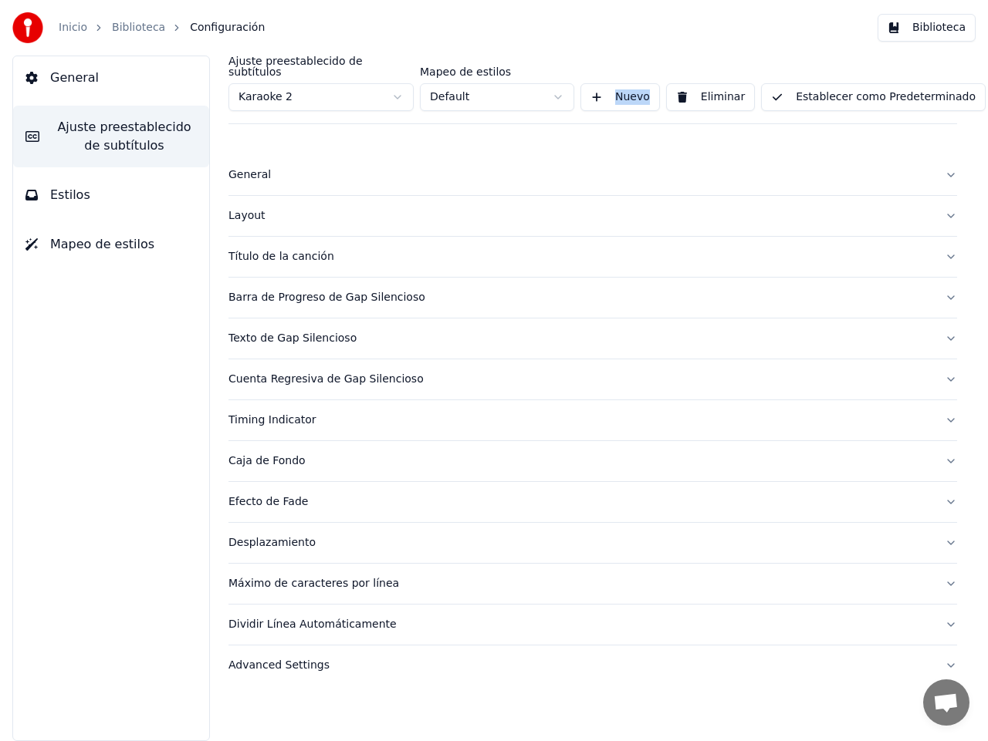
click at [553, 84] on html "Inicio Biblioteca Configuración Biblioteca General Ajuste preestablecido de sub…" at bounding box center [494, 370] width 988 height 741
click at [401, 84] on html "Inicio Biblioteca Configuración Biblioteca General Ajuste preestablecido de sub…" at bounding box center [494, 370] width 988 height 741
click at [596, 15] on div "Inicio Biblioteca Configuración Biblioteca" at bounding box center [494, 28] width 988 height 56
click at [556, 84] on html "Inicio Biblioteca Configuración Biblioteca General Ajuste preestablecido de sub…" at bounding box center [494, 370] width 988 height 741
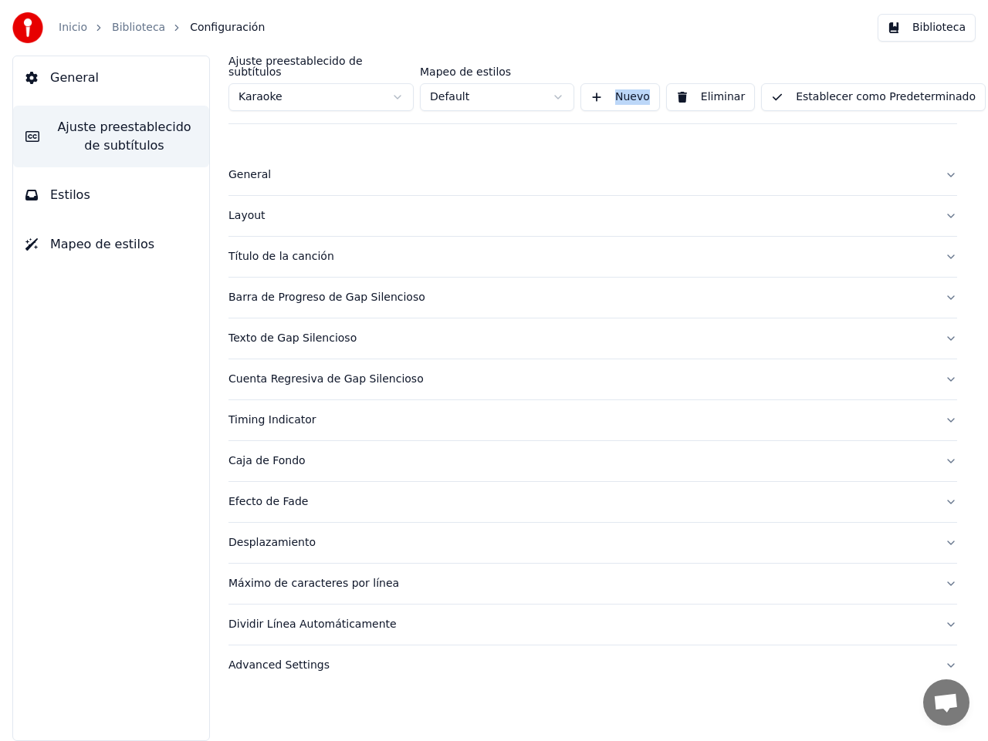
click at [593, 88] on button "Nuevo" at bounding box center [619, 97] width 79 height 28
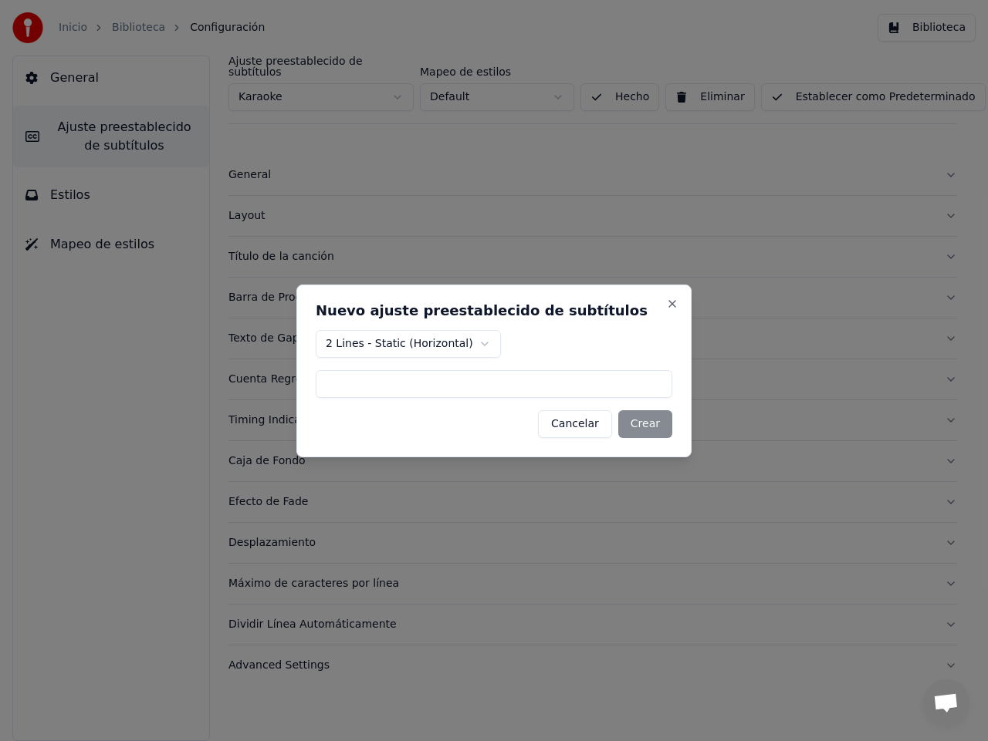
click at [481, 343] on body "Inicio Biblioteca Configuración Biblioteca General Ajuste preestablecido de sub…" at bounding box center [494, 370] width 988 height 741
click at [449, 382] on input at bounding box center [494, 384] width 356 height 28
type input "*****"
click at [658, 420] on button "Crear" at bounding box center [645, 424] width 54 height 28
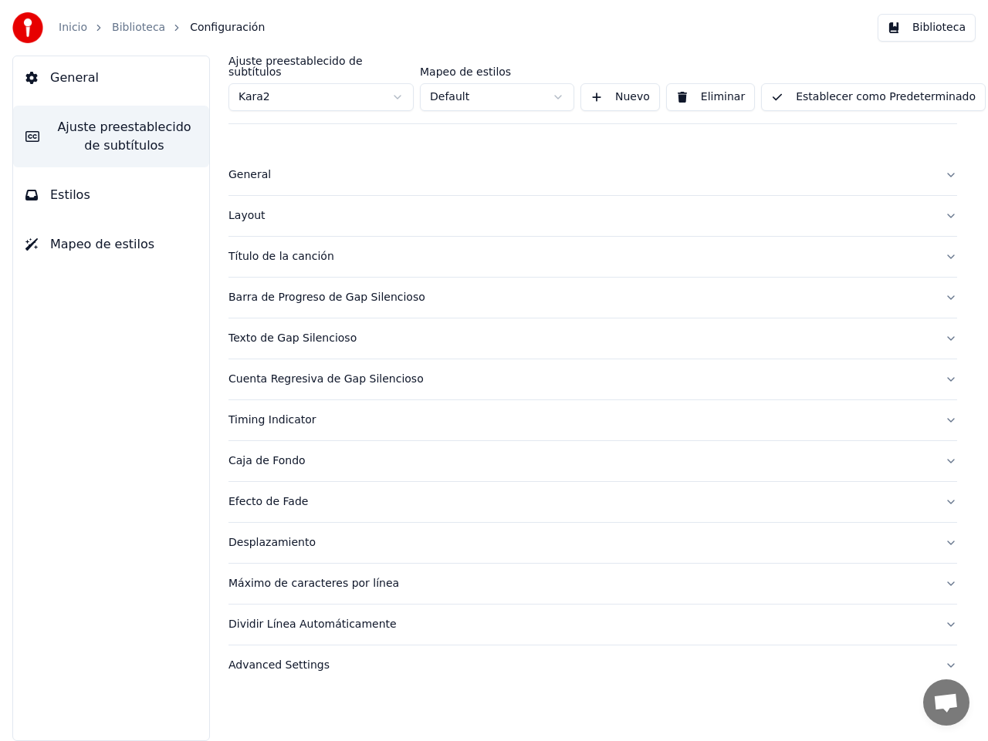
click at [400, 87] on html "Inicio Biblioteca Configuración Biblioteca General Ajuste preestablecido de sub…" at bounding box center [494, 370] width 988 height 741
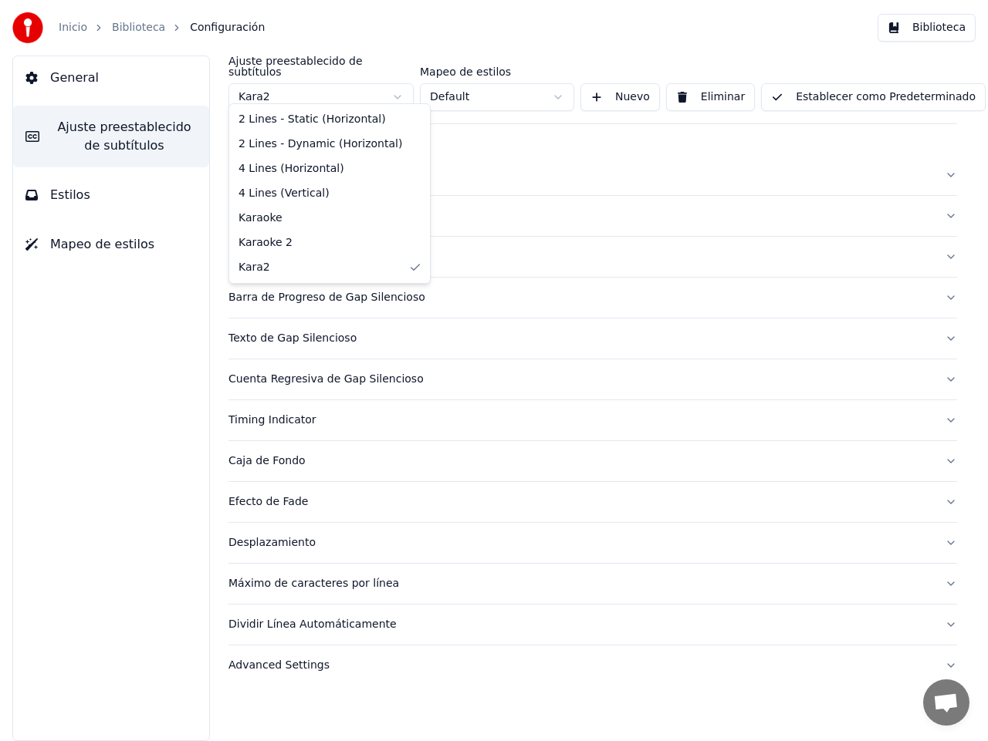
click at [727, 87] on html "Inicio Biblioteca Configuración Biblioteca General Ajuste preestablecido de sub…" at bounding box center [494, 370] width 988 height 741
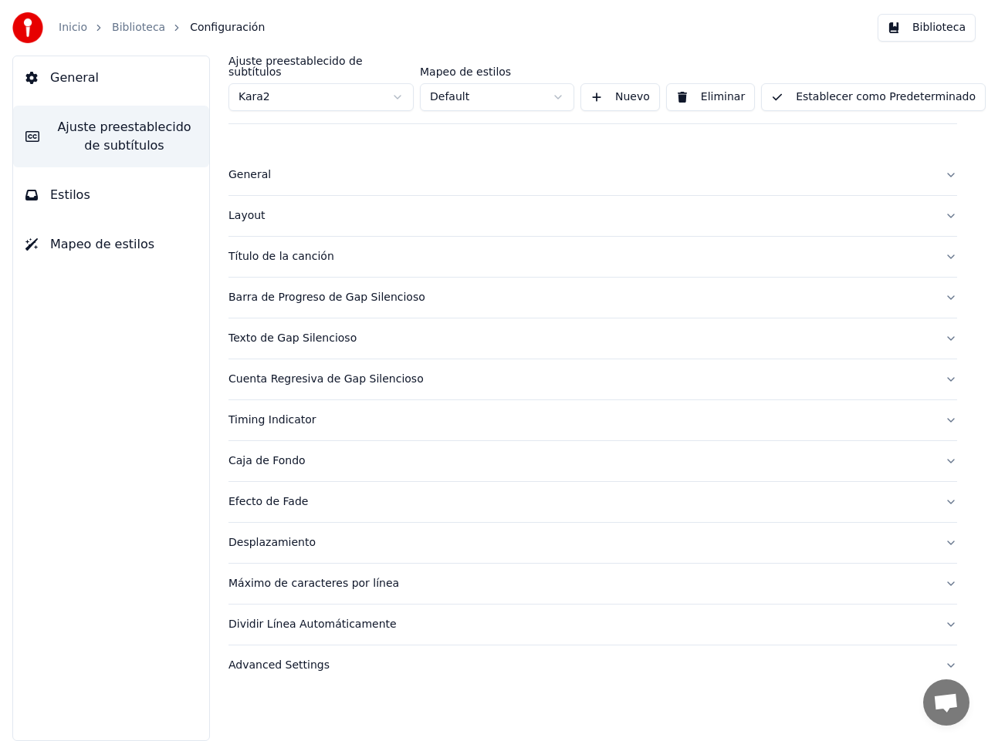
click at [727, 87] on button "Eliminar" at bounding box center [710, 97] width 89 height 28
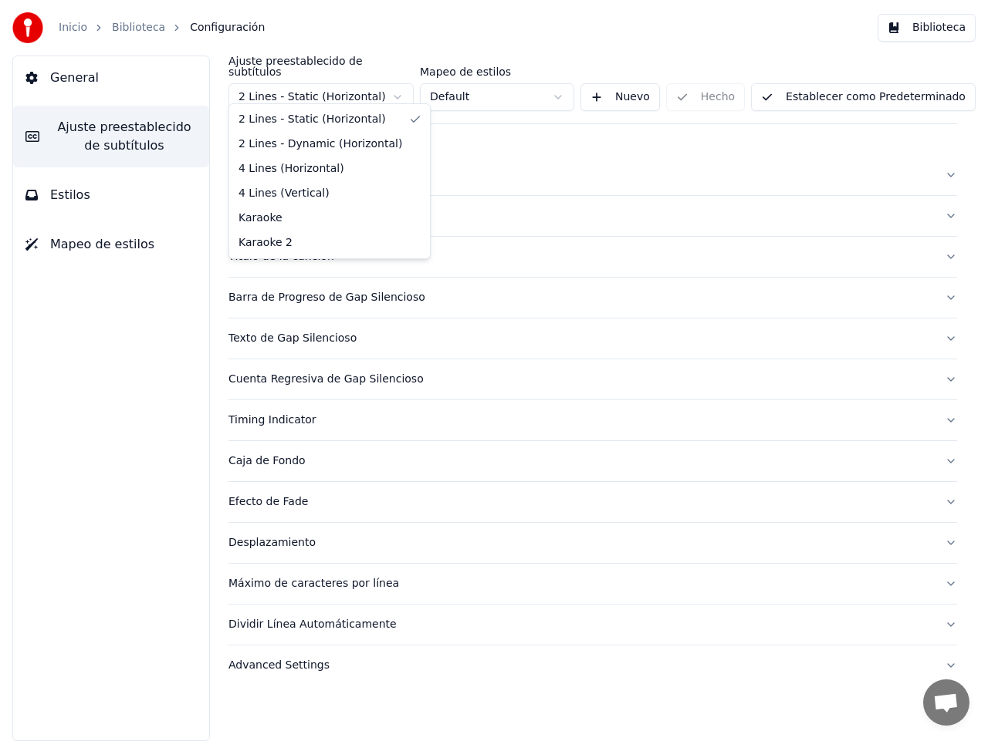
click at [397, 87] on html "Inicio Biblioteca Configuración Biblioteca General Ajuste preestablecido de sub…" at bounding box center [494, 370] width 988 height 741
click at [580, 15] on html "Inicio Biblioteca Configuración Biblioteca General Ajuste preestablecido de sub…" at bounding box center [494, 370] width 988 height 741
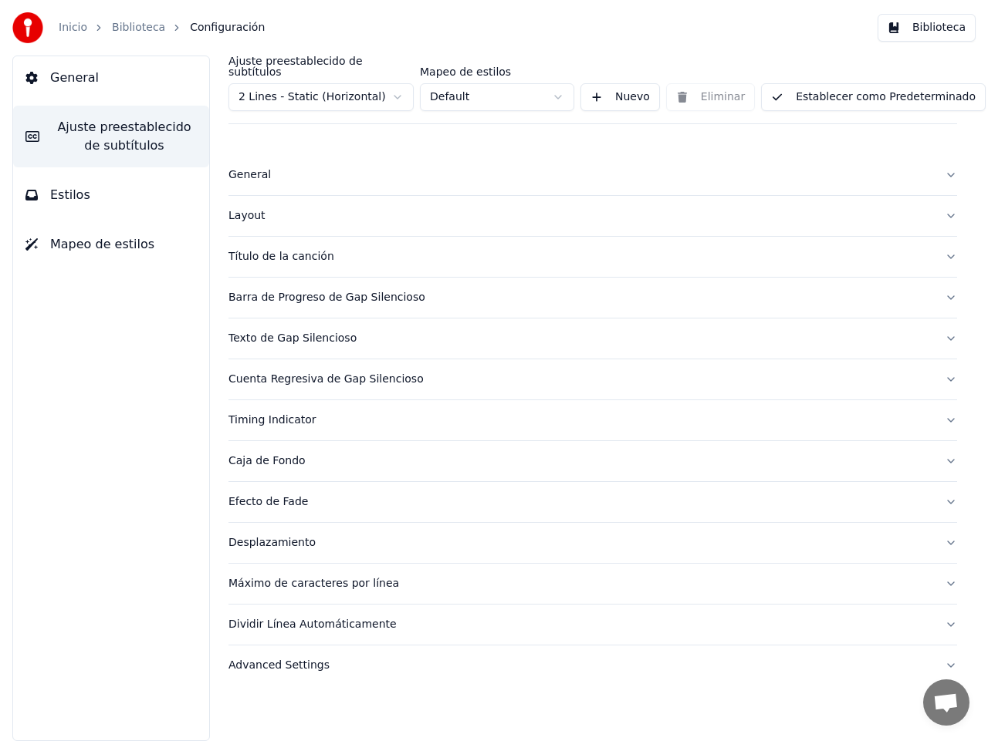
click at [403, 86] on html "Inicio Biblioteca Configuración Biblioteca General Ajuste preestablecido de sub…" at bounding box center [494, 370] width 988 height 741
click at [351, 87] on html "Inicio Biblioteca Configuración Biblioteca General Ajuste preestablecido de sub…" at bounding box center [494, 370] width 988 height 741
click at [556, 83] on html "Inicio Biblioteca Configuración Biblioteca General Ajuste preestablecido de sub…" at bounding box center [494, 370] width 988 height 741
click at [835, 90] on button "Establecer como Predeterminado" at bounding box center [873, 97] width 225 height 28
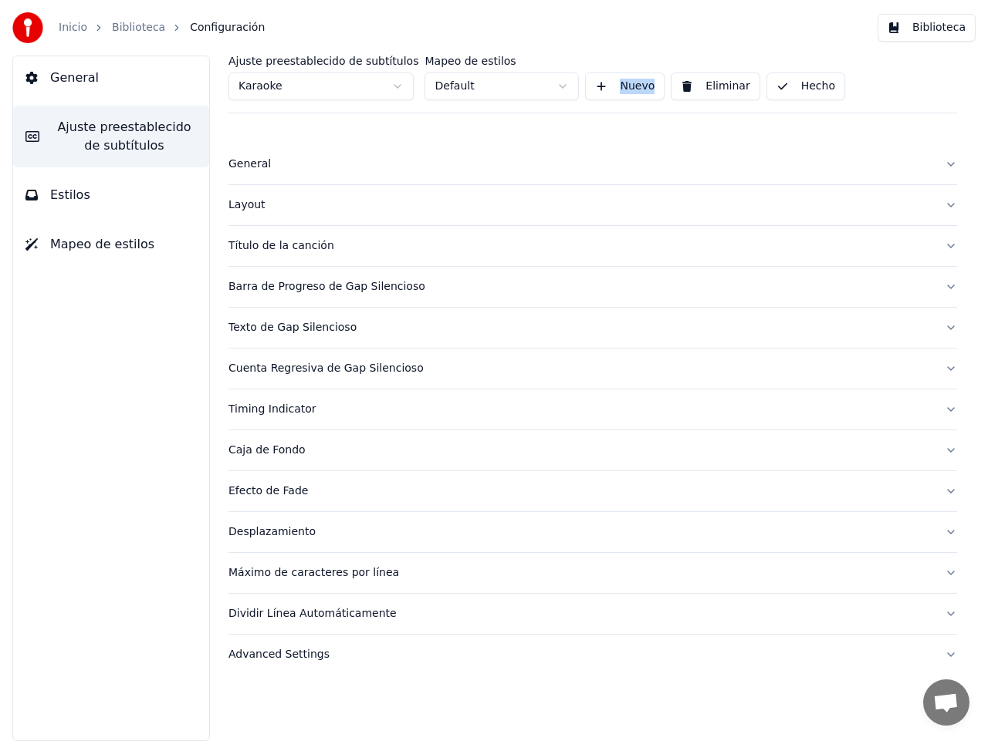
click at [785, 86] on button "Hecho" at bounding box center [805, 87] width 79 height 28
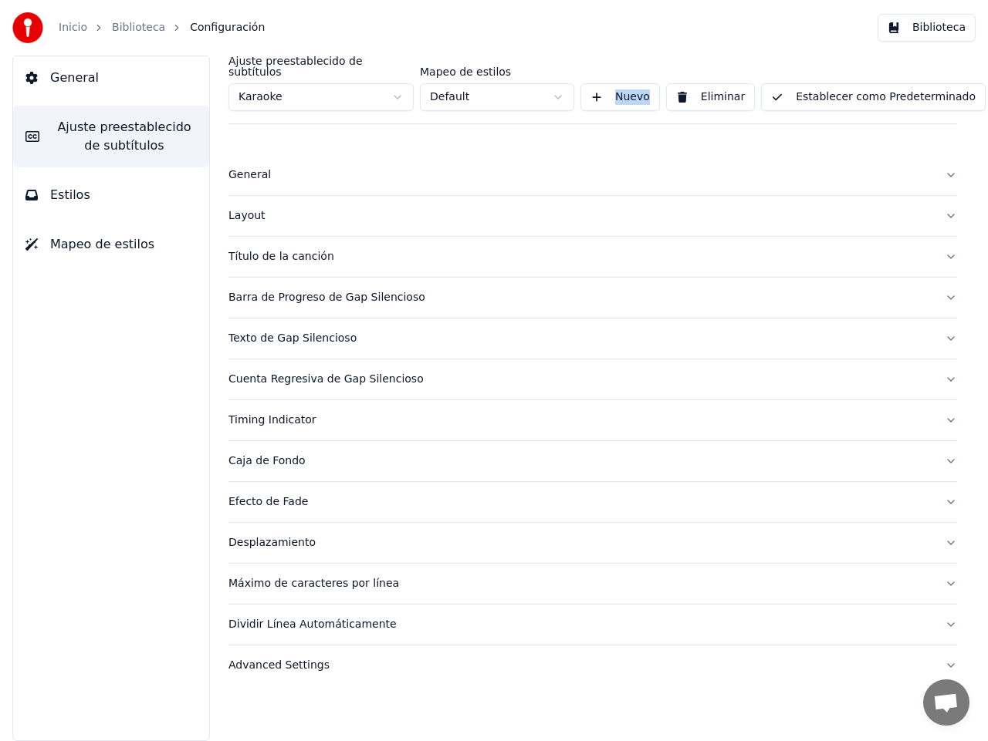
click at [74, 80] on span "General" at bounding box center [74, 78] width 49 height 19
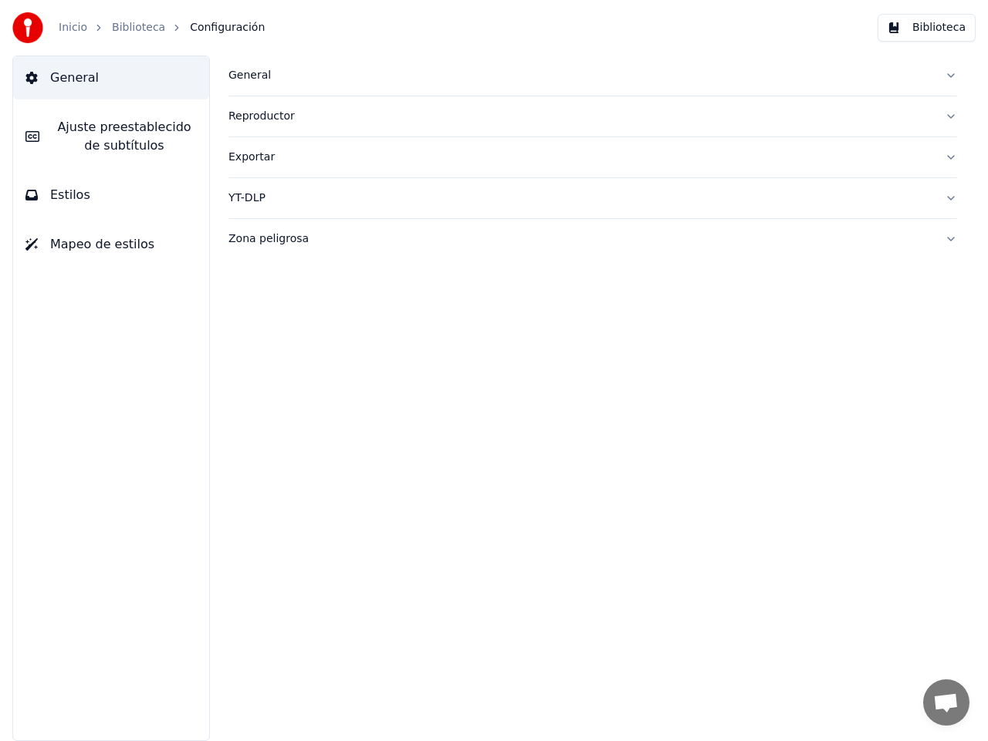
click at [133, 27] on link "Biblioteca" at bounding box center [138, 27] width 53 height 15
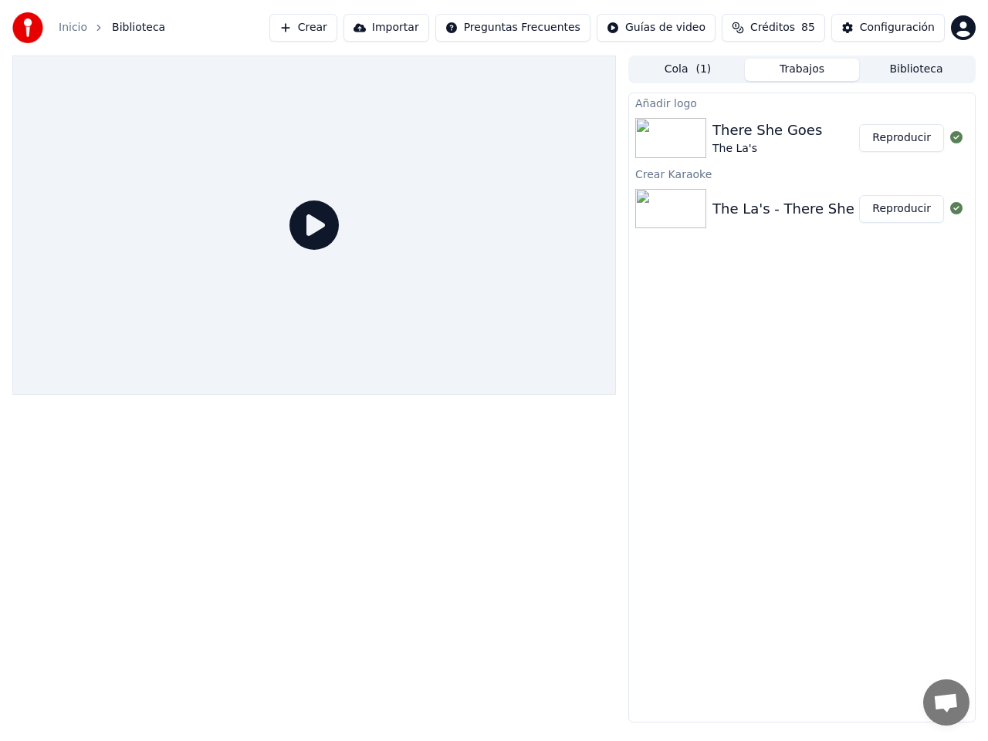
click at [662, 144] on img at bounding box center [670, 138] width 71 height 40
click at [896, 137] on button "Reproducir" at bounding box center [901, 138] width 85 height 28
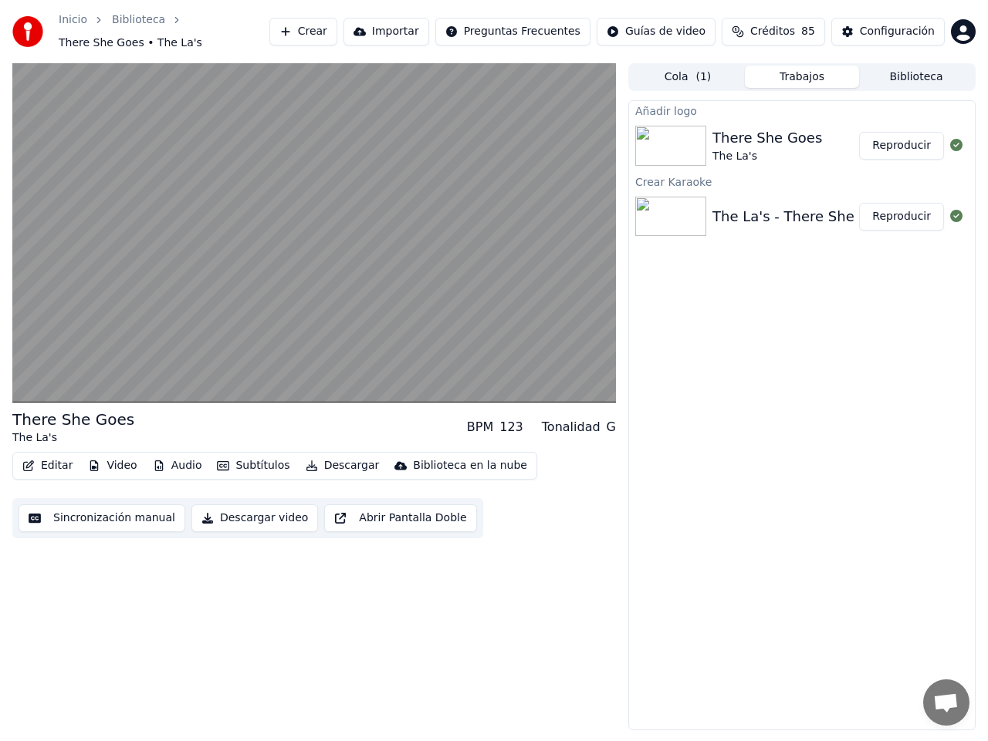
click at [250, 457] on button "Subtítulos" at bounding box center [253, 466] width 85 height 22
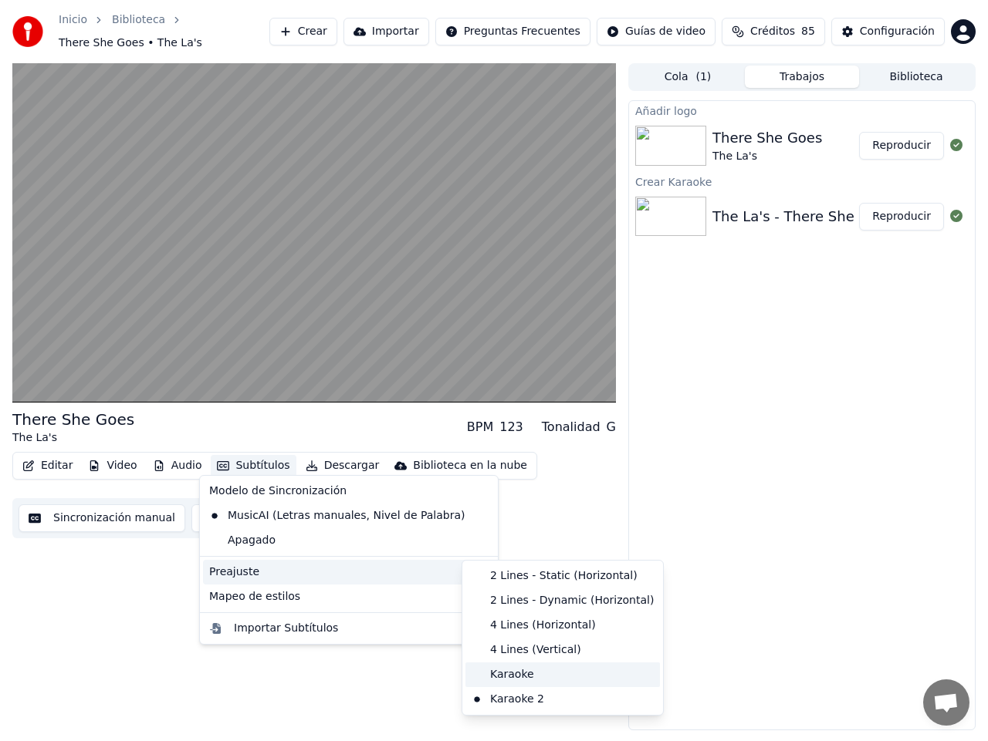
click at [516, 671] on div "Karaoke" at bounding box center [562, 675] width 194 height 25
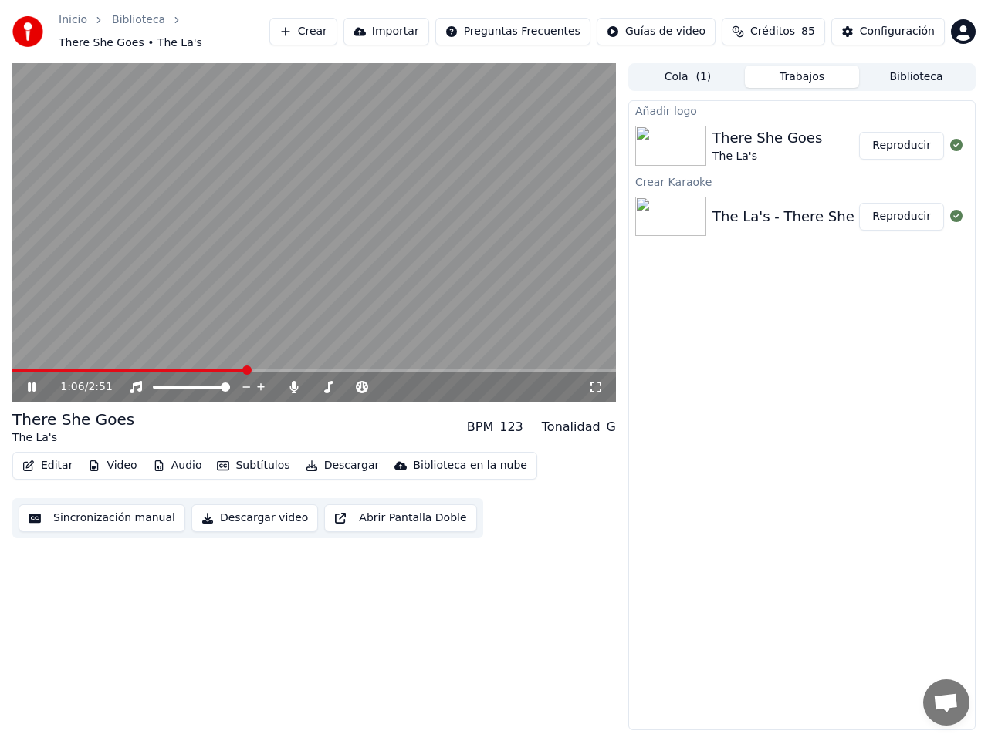
click at [32, 381] on icon at bounding box center [42, 387] width 35 height 12
click at [870, 25] on div "Configuración" at bounding box center [897, 31] width 75 height 15
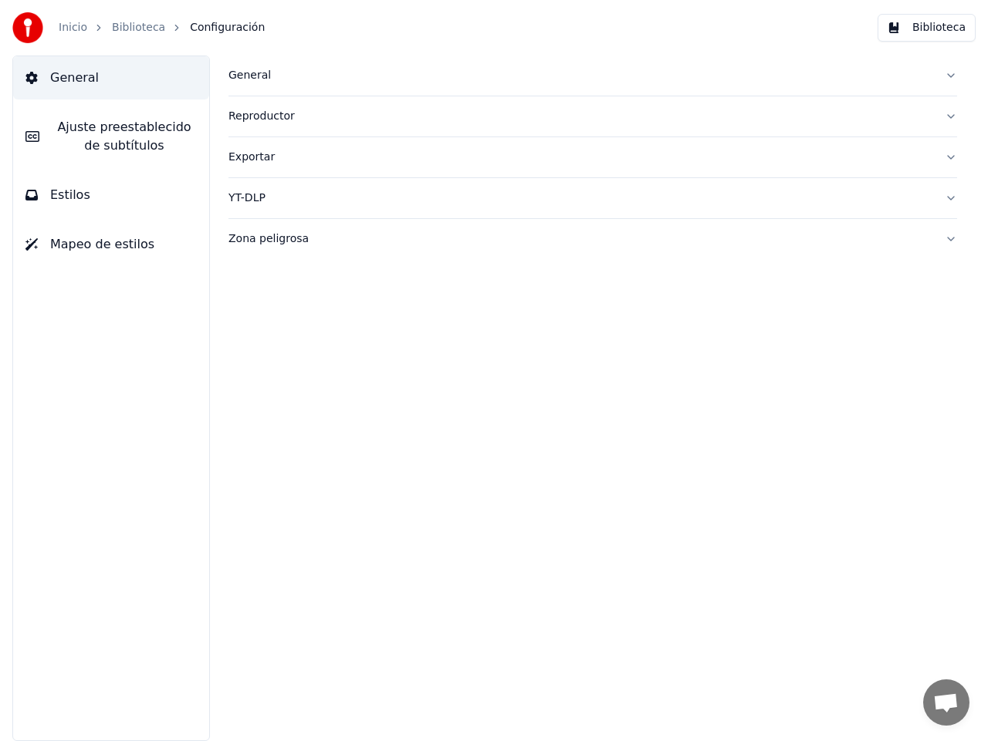
click at [86, 251] on span "Mapeo de estilos" at bounding box center [102, 244] width 104 height 19
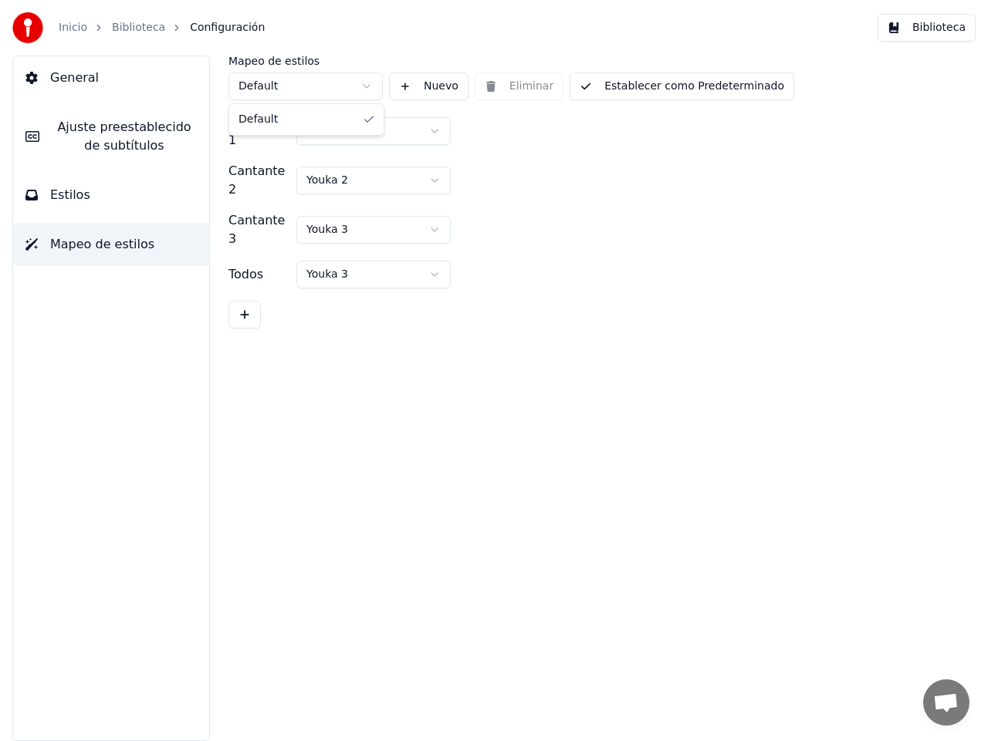
click at [370, 83] on html "Inicio Biblioteca Configuración Biblioteca General [PERSON_NAME] preestablecido…" at bounding box center [494, 370] width 988 height 741
click at [364, 86] on html "Inicio Biblioteca Configuración Biblioteca General [PERSON_NAME] preestablecido…" at bounding box center [494, 370] width 988 height 741
click at [114, 180] on html "Inicio Biblioteca Configuración Biblioteca General [PERSON_NAME] preestablecido…" at bounding box center [494, 370] width 988 height 741
click at [99, 190] on button "Estilos" at bounding box center [111, 195] width 196 height 43
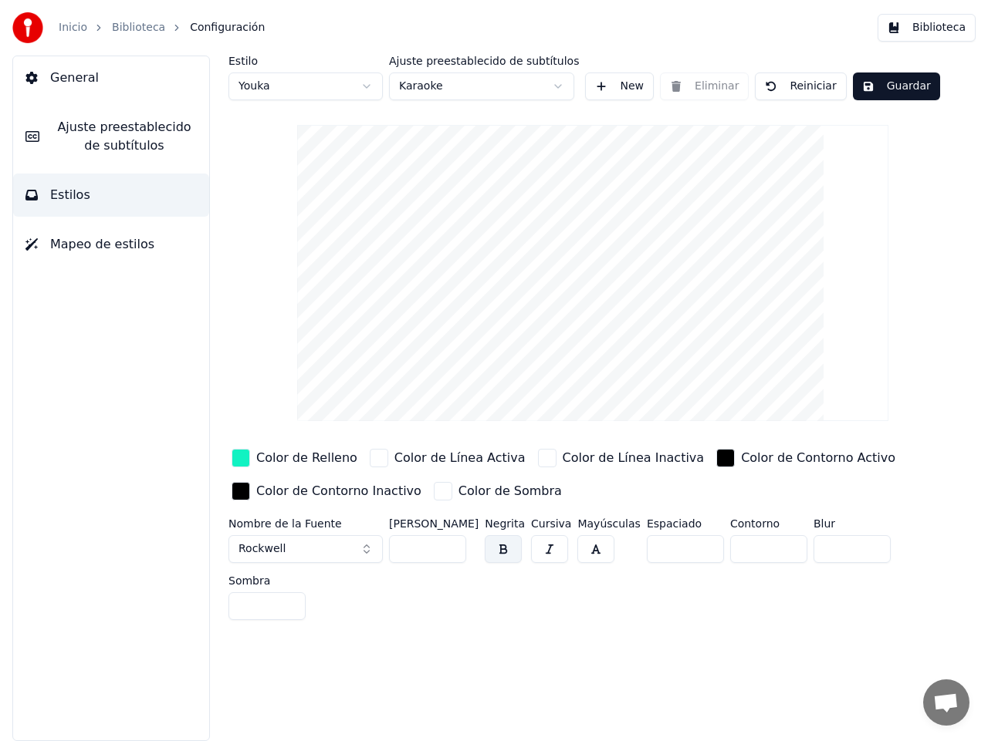
click at [538, 464] on div "button" at bounding box center [547, 458] width 19 height 19
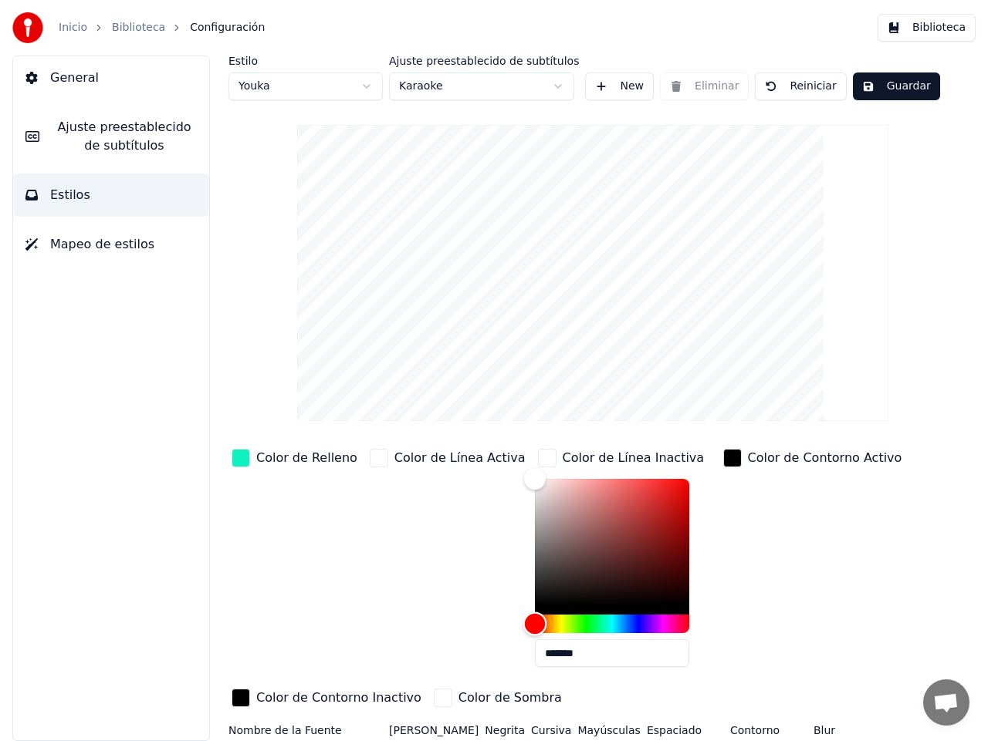
click at [535, 623] on div "Hue" at bounding box center [612, 624] width 154 height 19
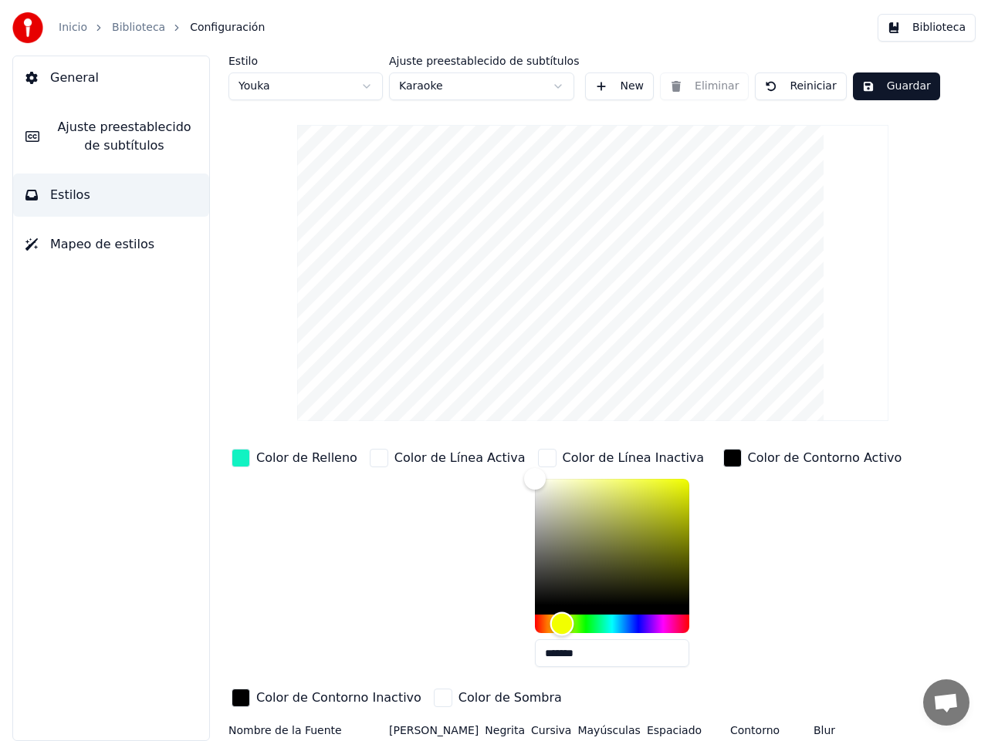
click at [549, 621] on div "Hue" at bounding box center [561, 625] width 24 height 24
type input "*******"
click at [640, 488] on div "Color" at bounding box center [612, 542] width 154 height 127
click at [897, 83] on button "Guardar" at bounding box center [896, 87] width 87 height 28
click at [924, 28] on button "Biblioteca" at bounding box center [926, 28] width 98 height 28
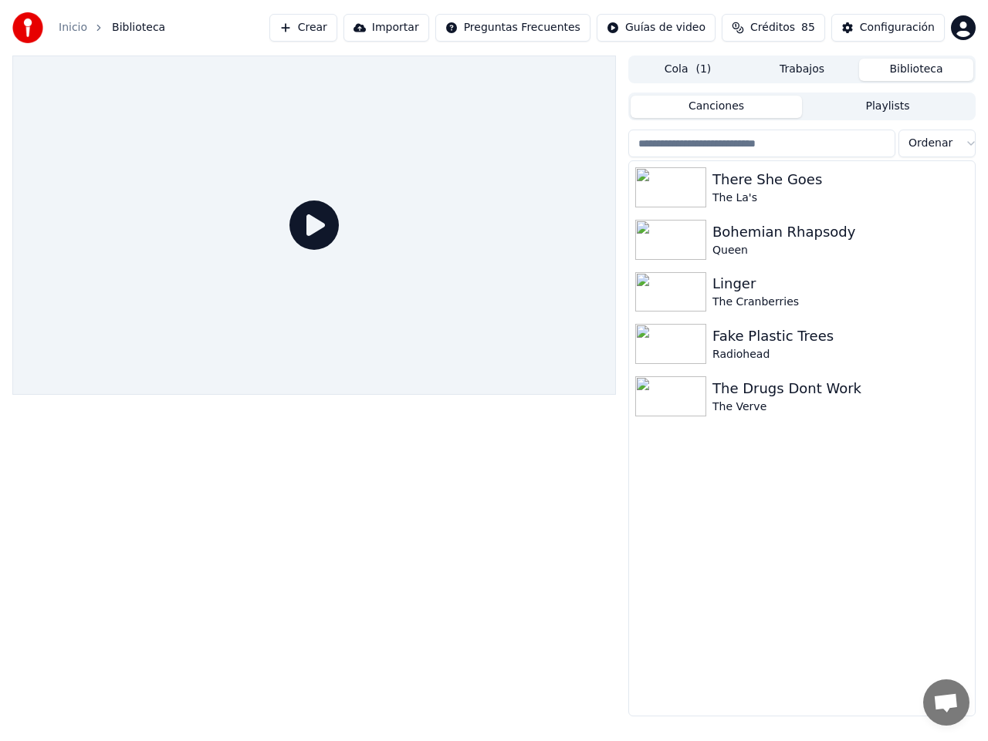
click at [799, 71] on button "Trabajos" at bounding box center [802, 70] width 114 height 22
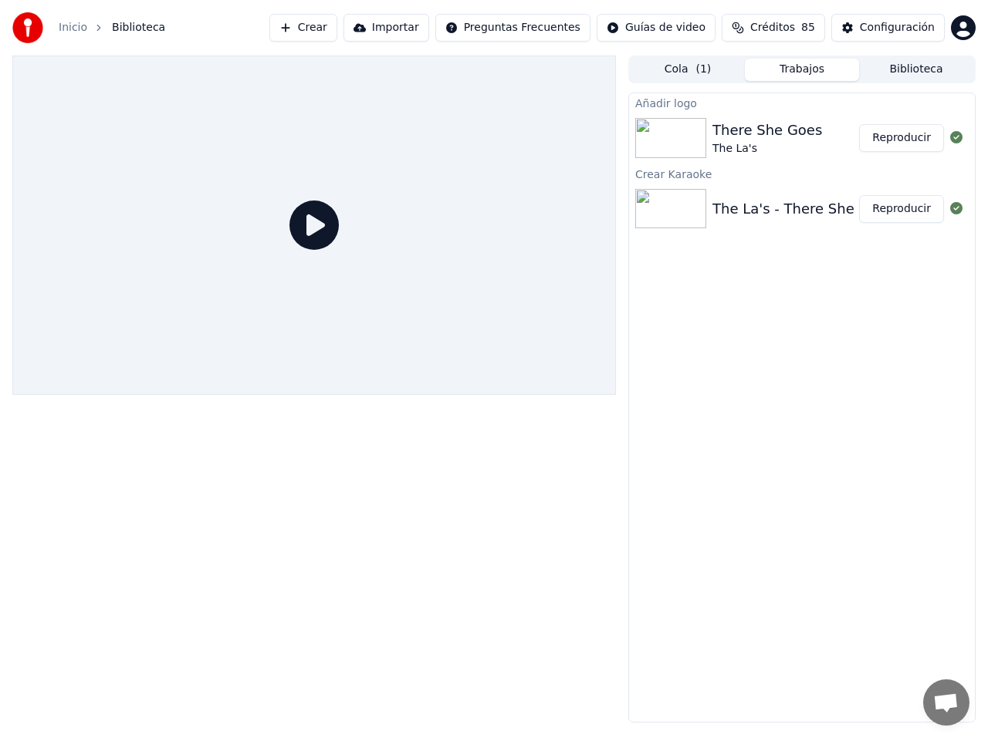
click at [673, 147] on img at bounding box center [670, 138] width 71 height 40
click at [314, 219] on icon at bounding box center [313, 225] width 49 height 49
click at [923, 140] on button "Reproducir" at bounding box center [901, 138] width 85 height 28
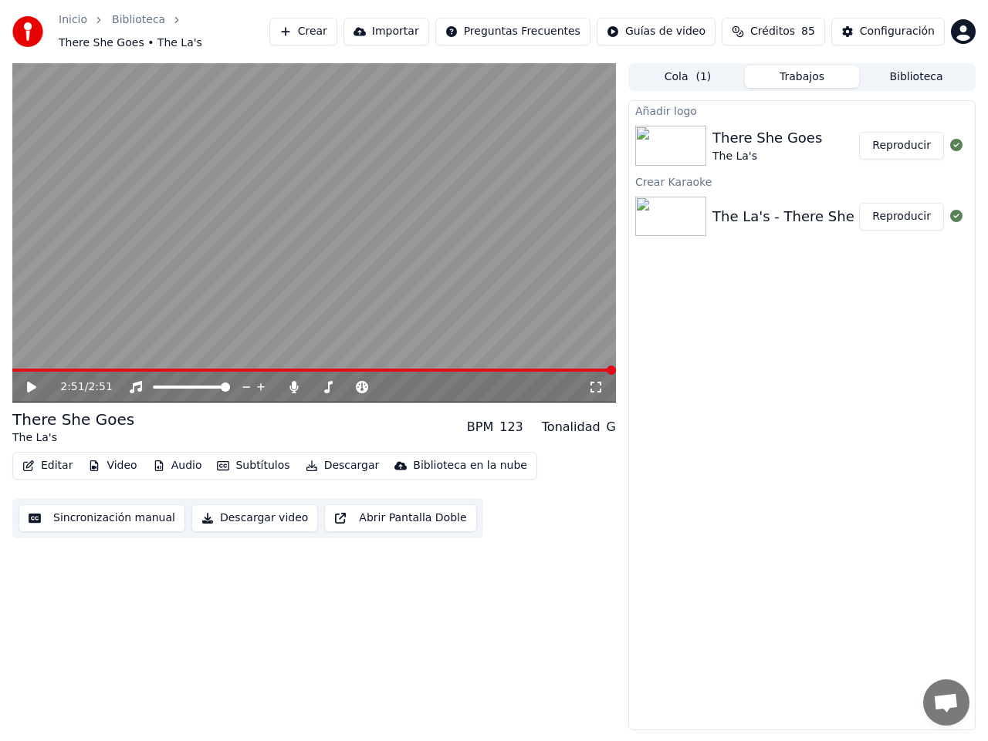
click at [333, 457] on button "Descargar" at bounding box center [342, 466] width 86 height 22
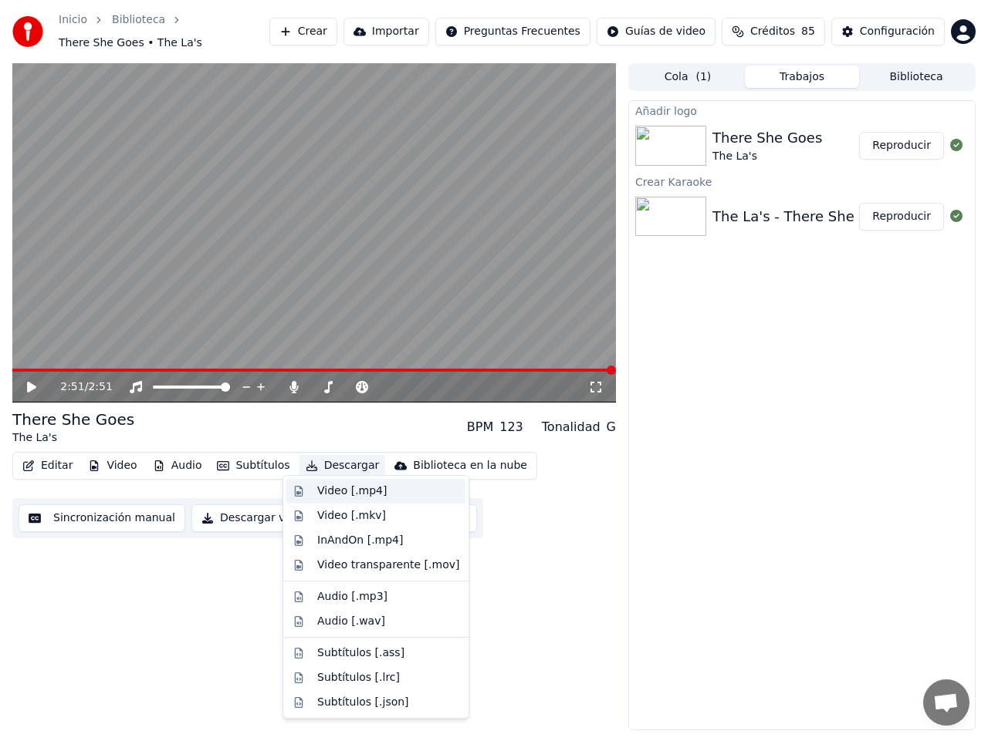
click at [339, 492] on div "Video [.mp4]" at bounding box center [351, 491] width 69 height 15
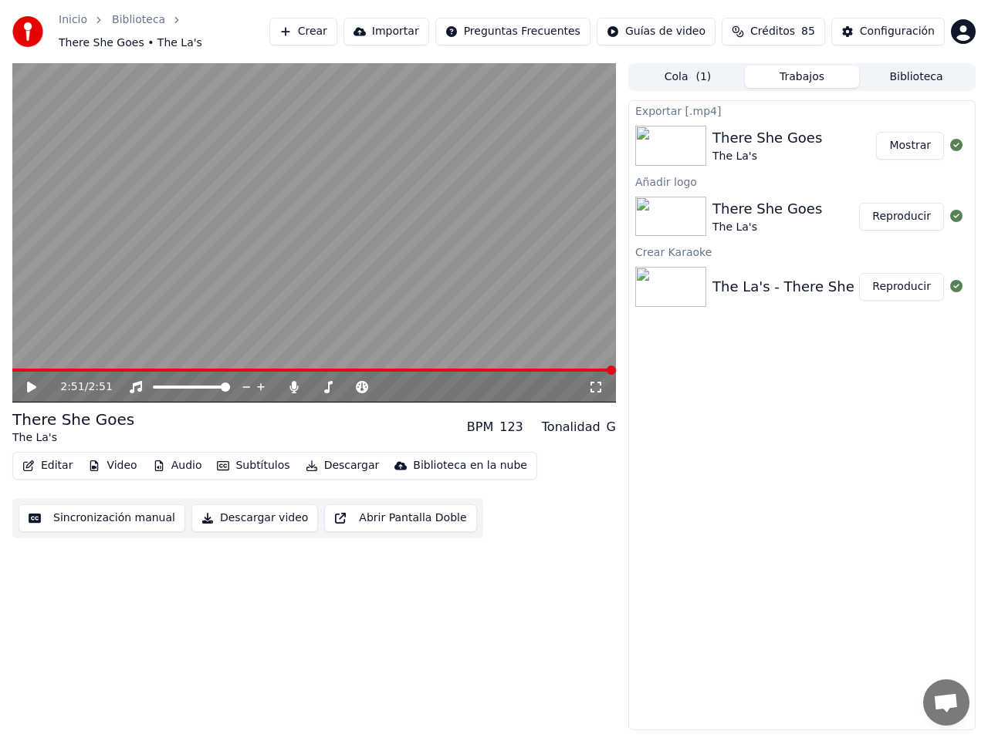
click at [914, 137] on button "Mostrar" at bounding box center [910, 146] width 68 height 28
